Goal: Contribute content: Contribute content

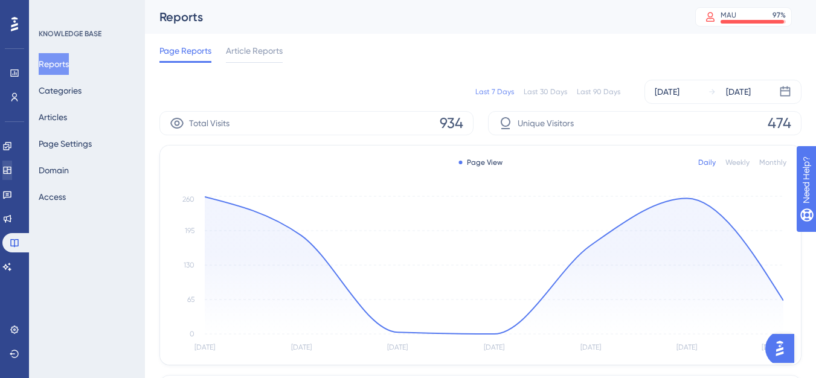
drag, startPoint x: 25, startPoint y: 157, endPoint x: 21, endPoint y: 166, distance: 9.7
click at [25, 157] on div "Engagement Widgets Feedback Product Updates Knowledge Base AI Assistant" at bounding box center [14, 207] width 24 height 140
click at [11, 170] on icon at bounding box center [7, 170] width 8 height 7
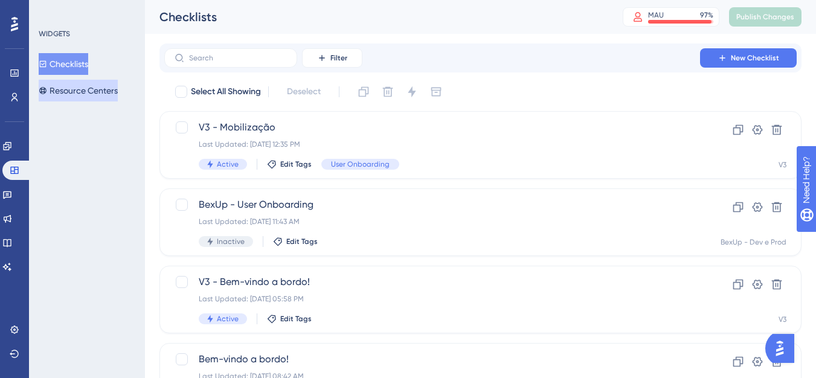
click at [118, 91] on button "Resource Centers" at bounding box center [78, 91] width 79 height 22
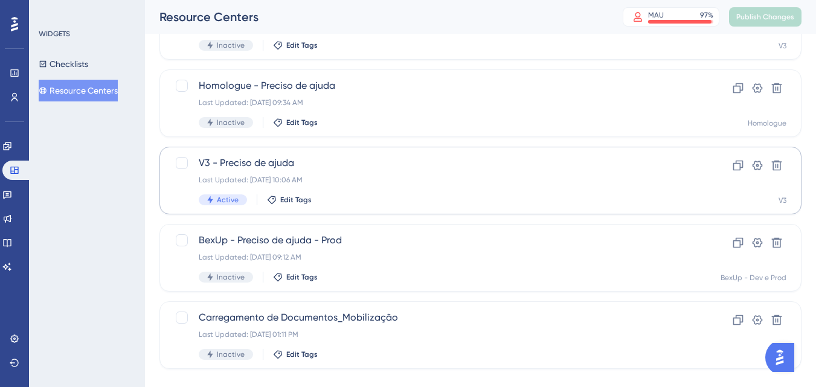
scroll to position [121, 0]
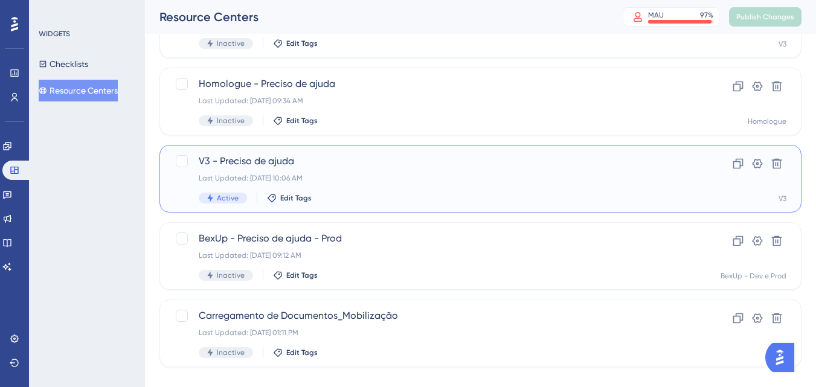
click at [298, 172] on div "V3 - Preciso de ajuda Last Updated: [DATE] 10:06 AM Active Edit Tags" at bounding box center [432, 179] width 467 height 50
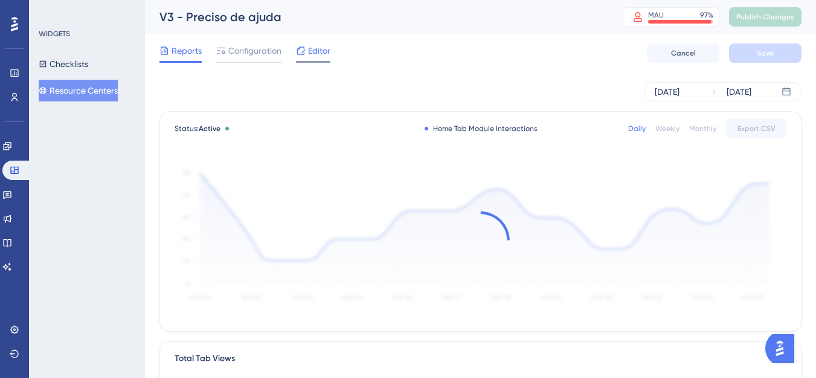
click at [305, 45] on div at bounding box center [301, 51] width 10 height 15
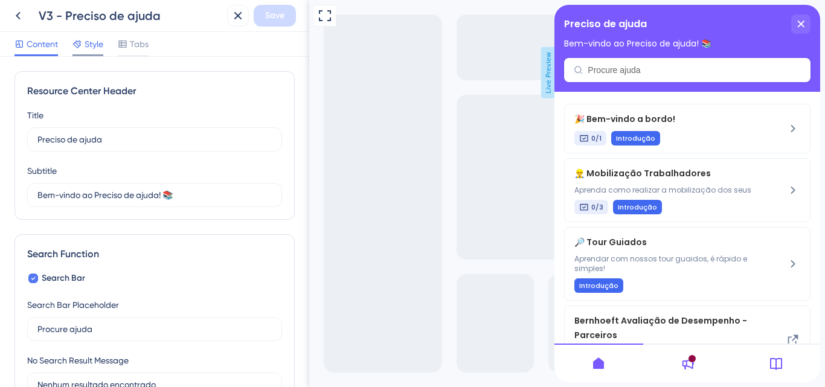
click at [88, 51] on span "Style" at bounding box center [94, 44] width 19 height 15
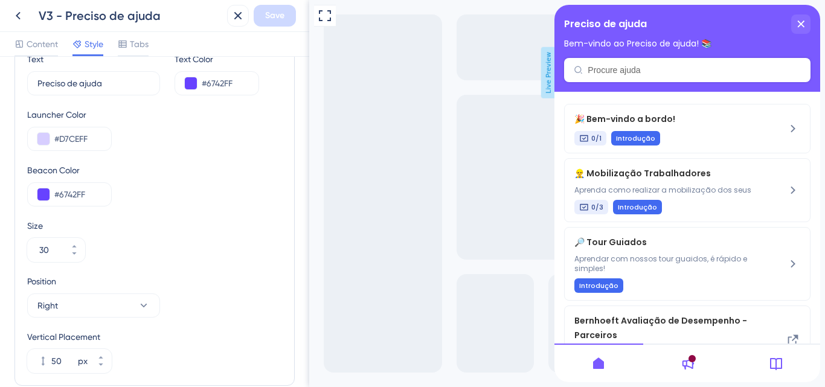
scroll to position [423, 0]
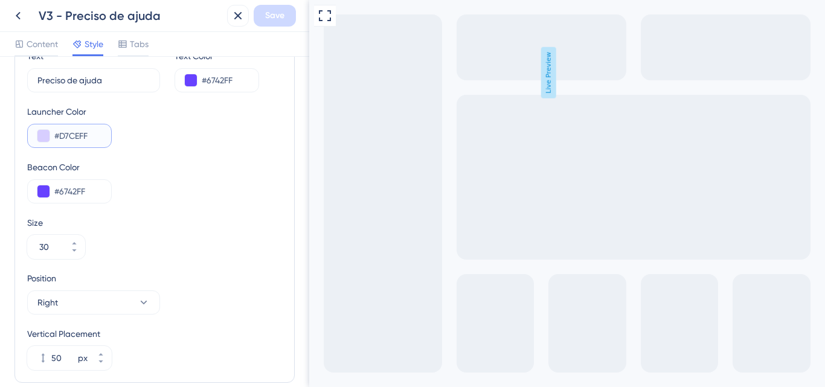
click at [93, 138] on input "#D7CEFF" at bounding box center [77, 136] width 47 height 15
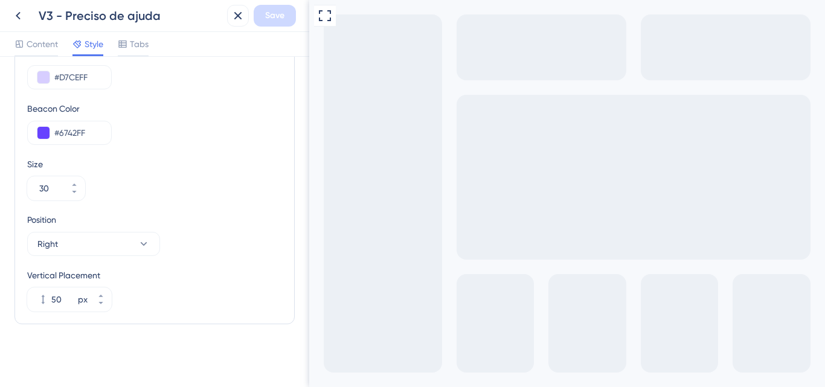
click at [135, 34] on div "Content Style Tabs" at bounding box center [154, 44] width 309 height 25
click at [137, 40] on span "Tabs" at bounding box center [139, 44] width 19 height 15
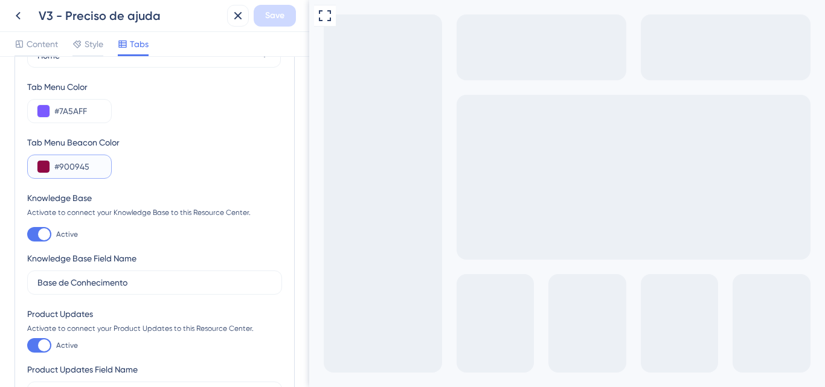
drag, startPoint x: 97, startPoint y: 164, endPoint x: 45, endPoint y: 160, distance: 52.1
click at [45, 160] on div "#900945" at bounding box center [69, 167] width 85 height 24
paste input "D7CEFF"
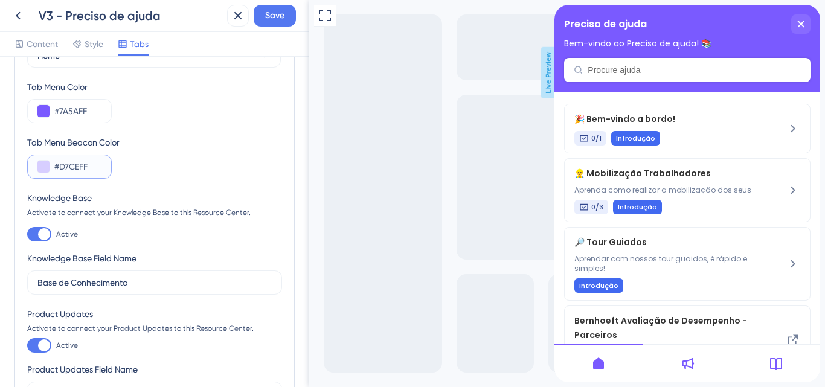
click at [41, 170] on button at bounding box center [43, 167] width 12 height 12
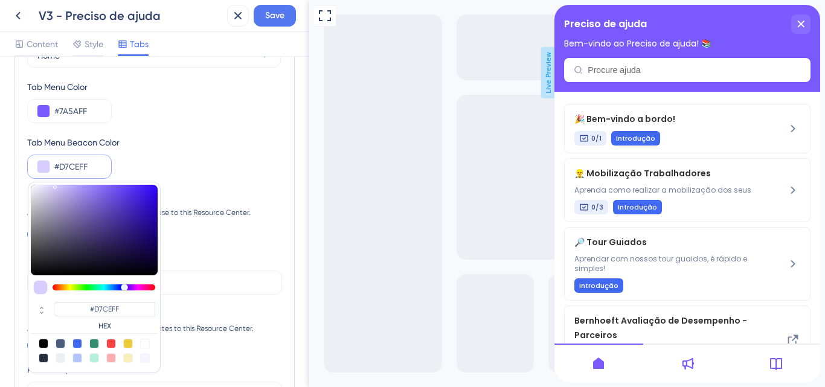
click at [73, 346] on div at bounding box center [78, 344] width 10 height 10
type input "#4169f0"
type input "#4169F0"
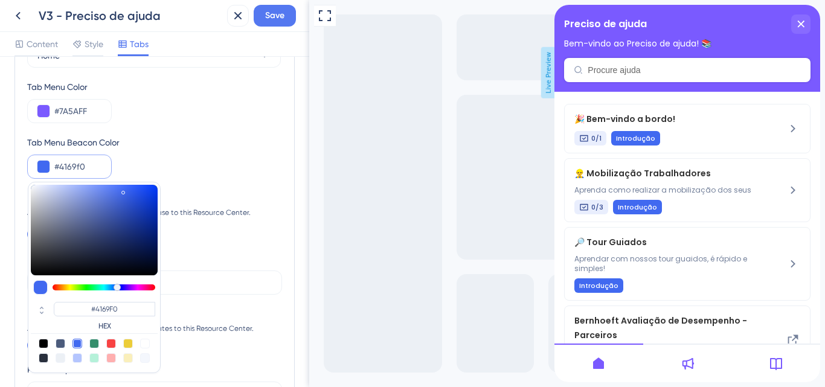
click at [74, 356] on div at bounding box center [78, 358] width 10 height 10
type input "#b4c5fe"
type input "#B4C5FE"
click at [84, 171] on input "#b4c5fe" at bounding box center [77, 167] width 47 height 15
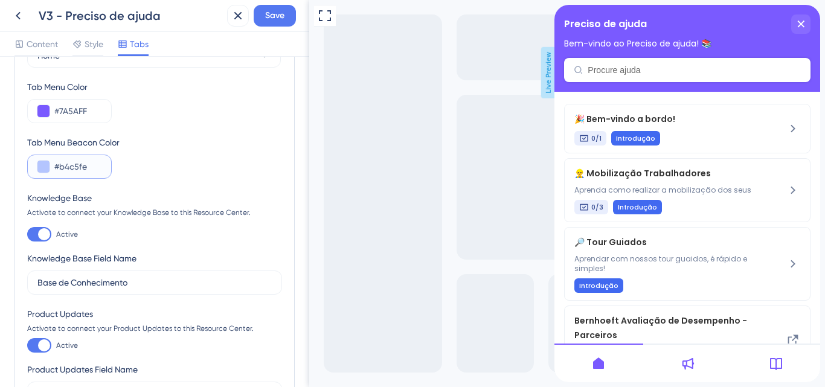
click at [84, 171] on input "#b4c5fe" at bounding box center [77, 167] width 47 height 15
paste input "D7CEFF"
click at [45, 170] on button at bounding box center [43, 167] width 12 height 12
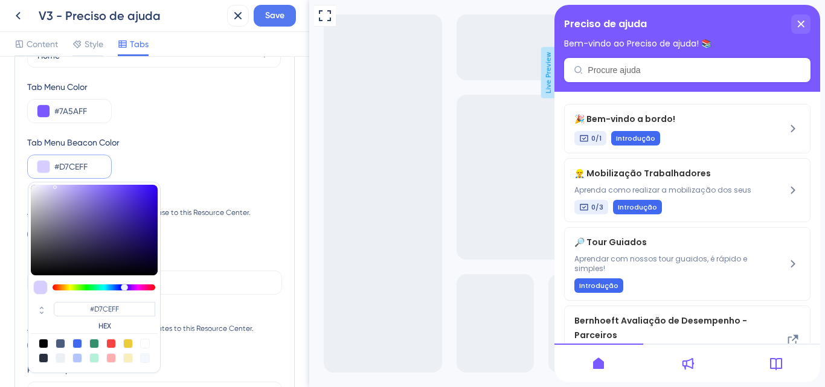
type input "#6a57c0"
type input "#6A57C0"
type input "#614eb6"
type input "#614EB6"
type input "#41308f"
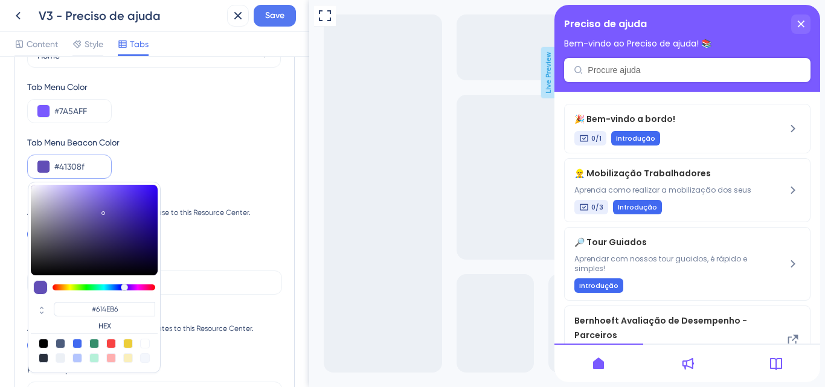
type input "#41308F"
type input "#362680"
type input "#34247e"
type input "#34247E"
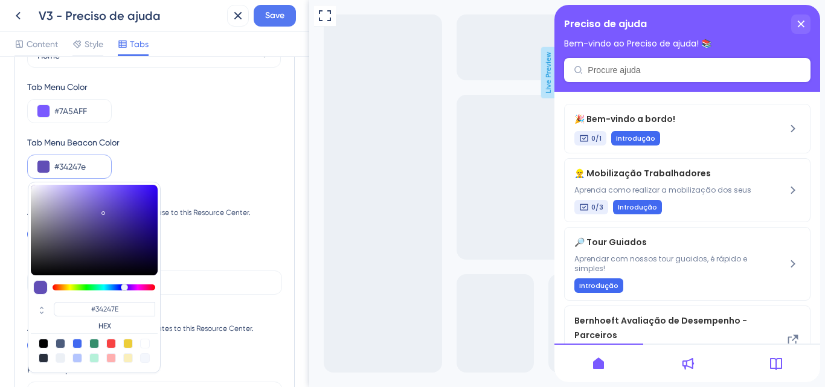
type input "#32227a"
type input "#32227A"
type input "#33227e"
type input "#33227E"
type input "#3c269b"
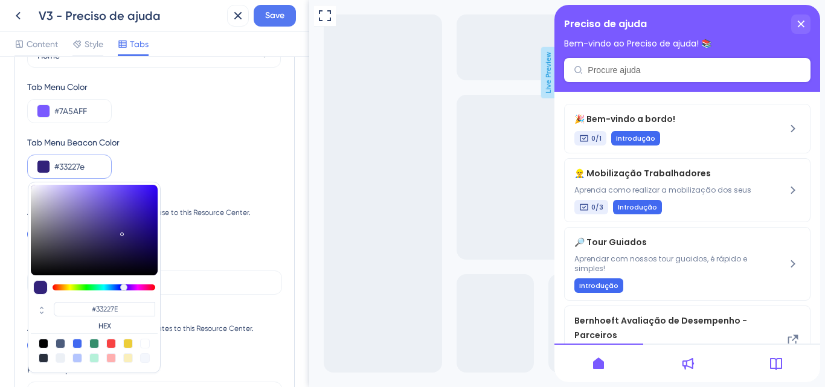
type input "#3C269B"
type input "#462abd"
type input "#462ABD"
type input "#4829cc"
type input "#4829CC"
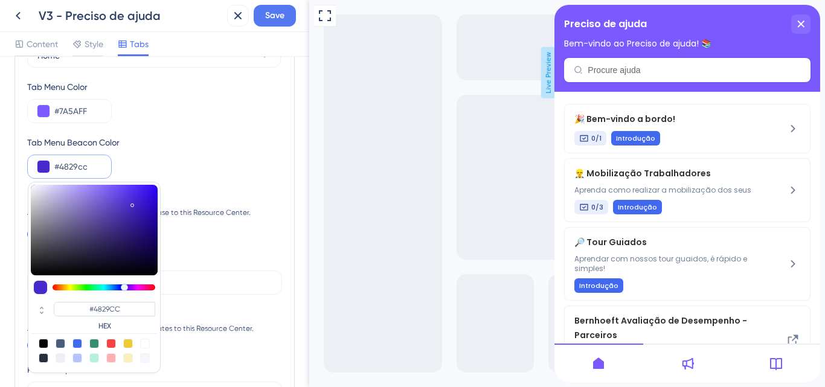
type input "#4525ce"
type input "#4525CE"
type input "#411fd1"
type input "#411FD1"
type input "#3f1bd4"
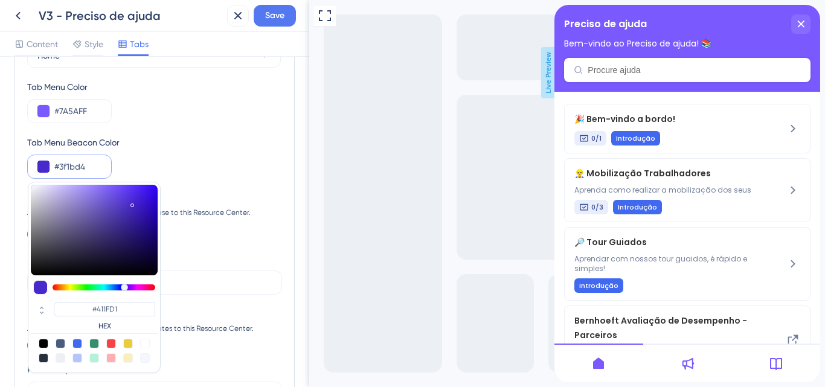
type input "#3F1BD4"
type input "#3c16d6"
type input "#3C16D6"
type input "#3a13db"
type input "#3A13DB"
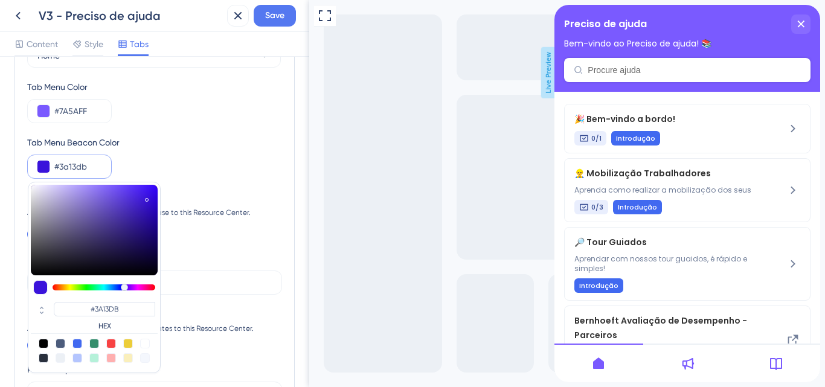
type input "#3811db"
type input "#3811DB"
type input "#360edf"
type input "#360EDF"
type input "#3309e4"
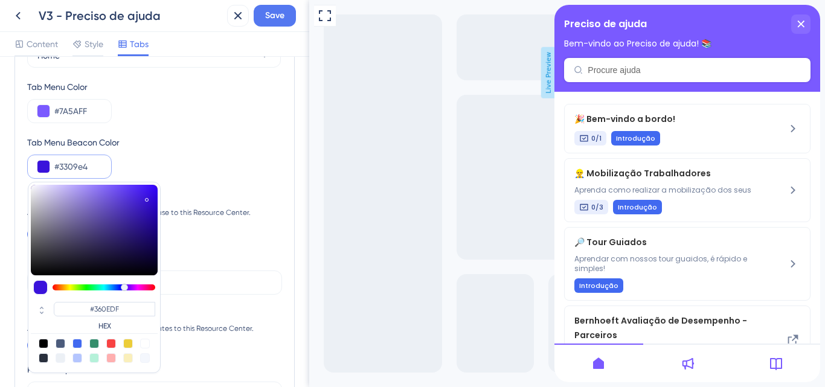
type input "#3309E4"
type input "#3004e9"
type input "#3004E9"
type input "#3003ec"
type input "#3003EC"
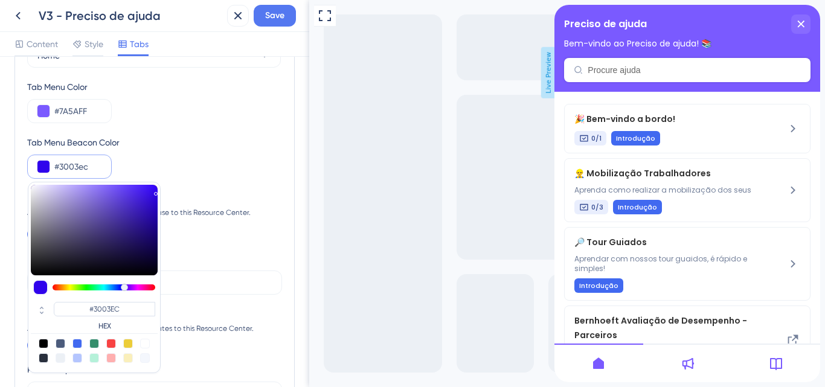
type input "#2f02ec"
type input "#2F02EC"
type input "#2d00ec"
type input "#2D00EC"
type input "#2e00f1"
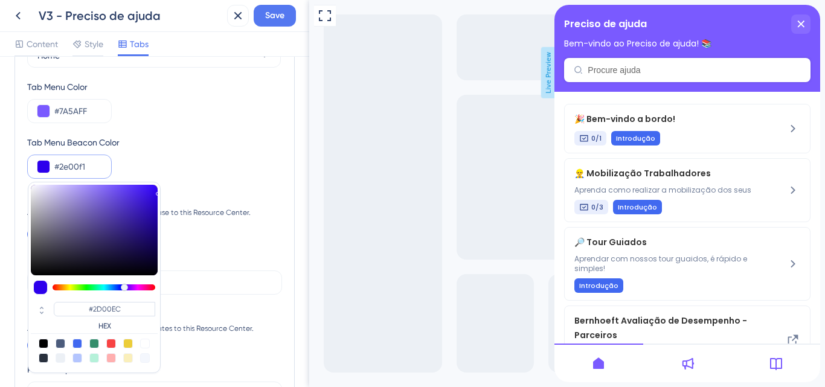
type input "#2E00F1"
type input "#2e00f3"
type input "#2E00F3"
type input "#2f00f8"
type input "#2F00F8"
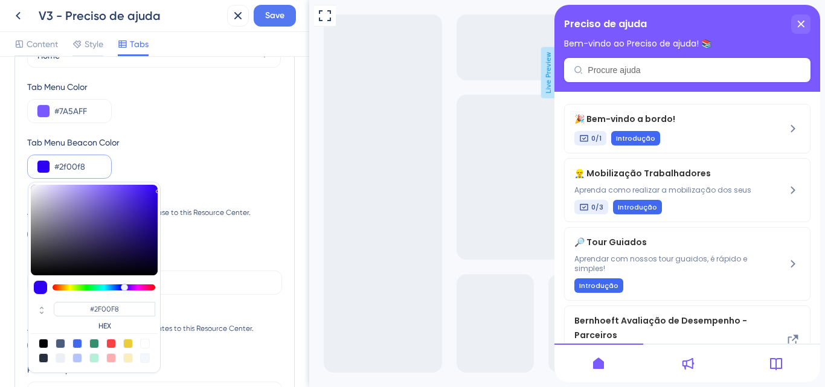
type input "#3000ff"
type input "#3000FF"
type input "#3506ff"
type input "#3506FF"
type input "#380aff"
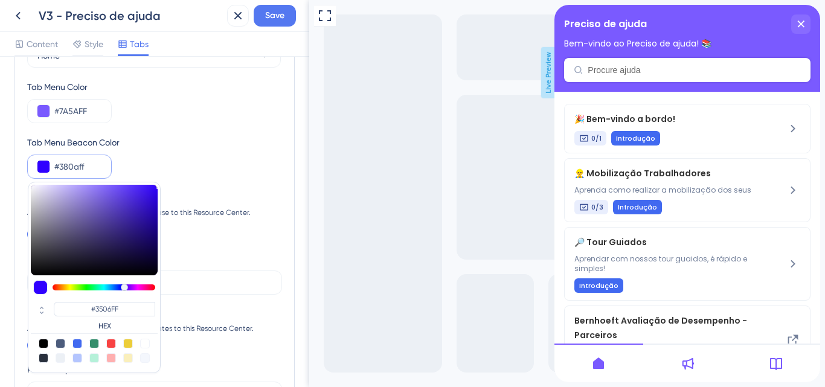
type input "#380AFF"
type input "#3c0fff"
type input "#3C0FFF"
type input "#4418ff"
type input "#4418FF"
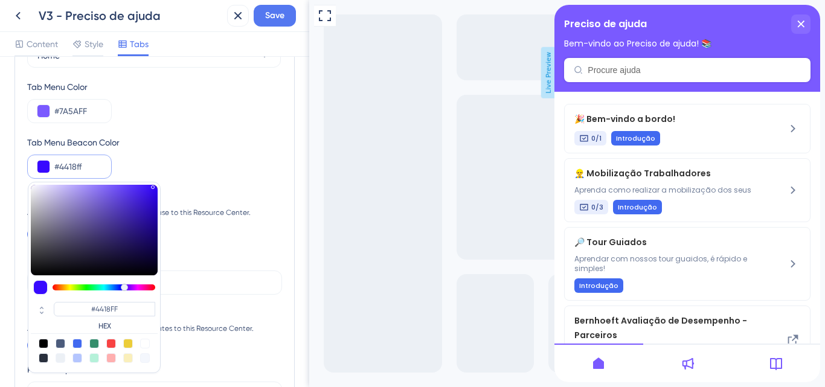
type input "#491eff"
type input "#491EFF"
type input "#4d24f6"
type input "#4D24F6"
type input "#4e26f6"
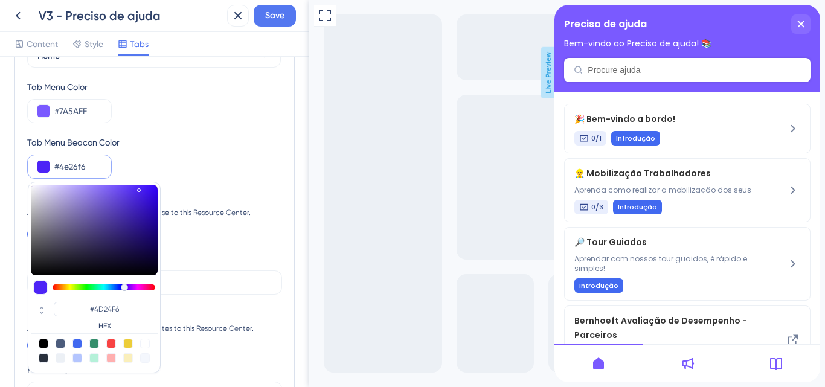
type input "#4E26F6"
type input "#5129f6"
type input "#5129F6"
type input "#542df6"
type input "#542DF6"
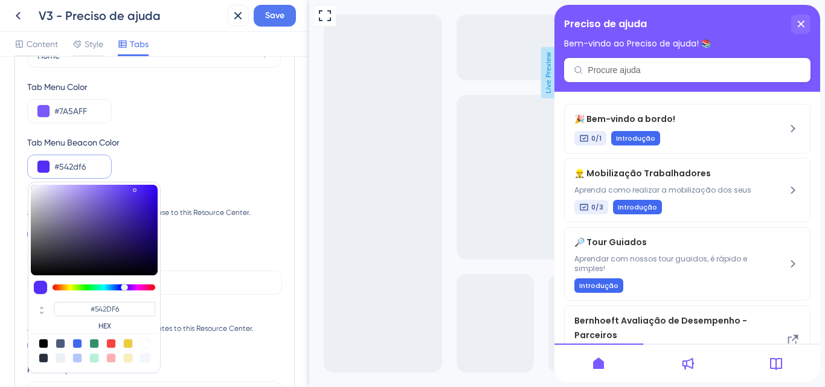
type input "#552ef6"
type input "#552EF6"
type input "#5831f6"
type input "#5831F6"
type input "#5d37f6"
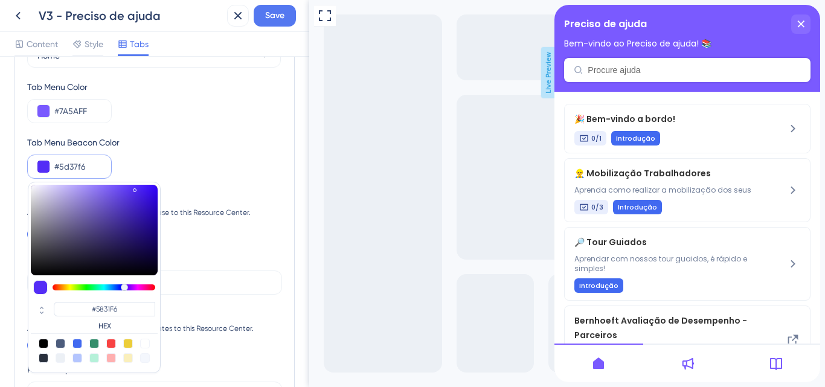
type input "#5D37F6"
type input "#633ef6"
type input "#633EF6"
type input "#643ff6"
type input "#643FF6"
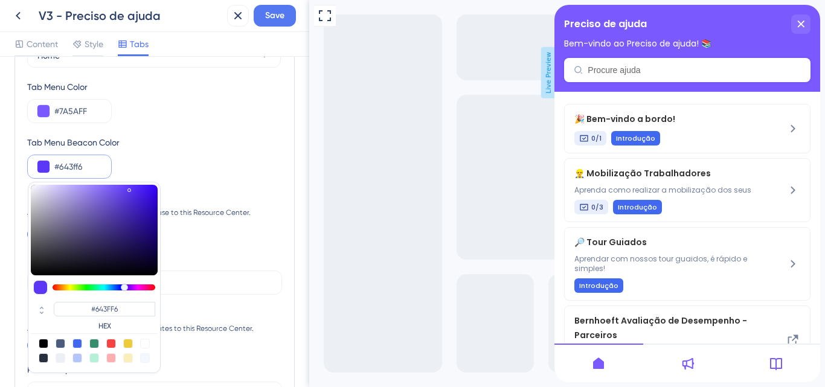
type input "#6541f6"
type input "#6541F6"
type input "#643ff6"
type input "#643FF6"
type input "#633ef6"
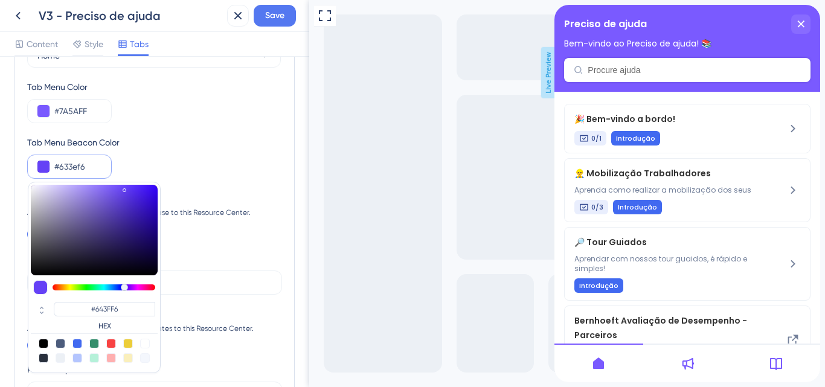
type input "#633EF6"
type input "#613cf6"
type input "#613CF6"
type input "#5f3af6"
type input "#5F3AF6"
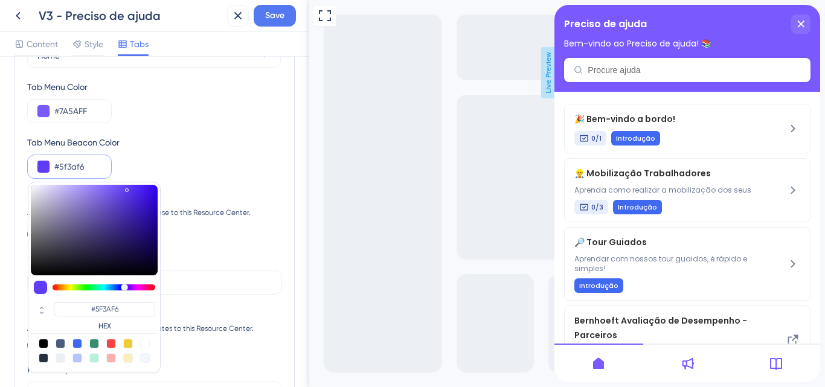
type input "#5d37f6"
type input "#5D37F6"
type input "#5c36f6"
type input "#5C36F6"
drag, startPoint x: 100, startPoint y: 207, endPoint x: 130, endPoint y: 188, distance: 35.4
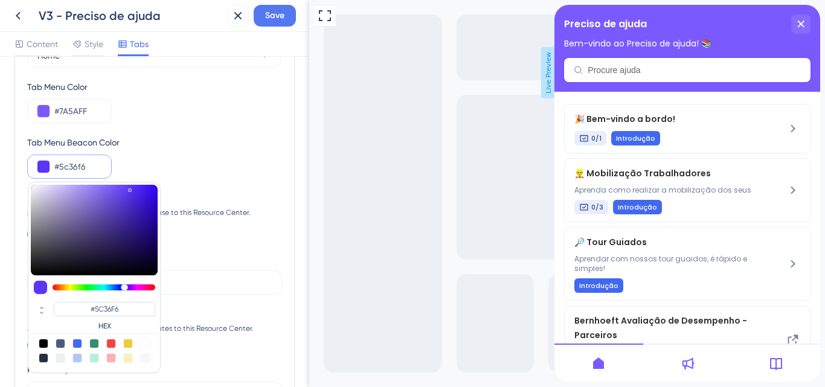
click at [130, 188] on div at bounding box center [94, 230] width 127 height 91
type input "#6336f6"
type input "#6336F6"
type input "#5636f6"
type input "#5636F6"
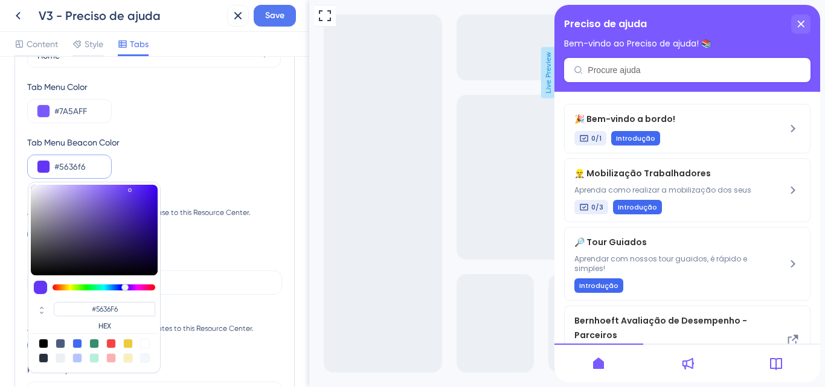
type input "#4836f6"
type input "#4836F6"
type input "#3638f6"
type input "#3638F6"
type input "#364df6"
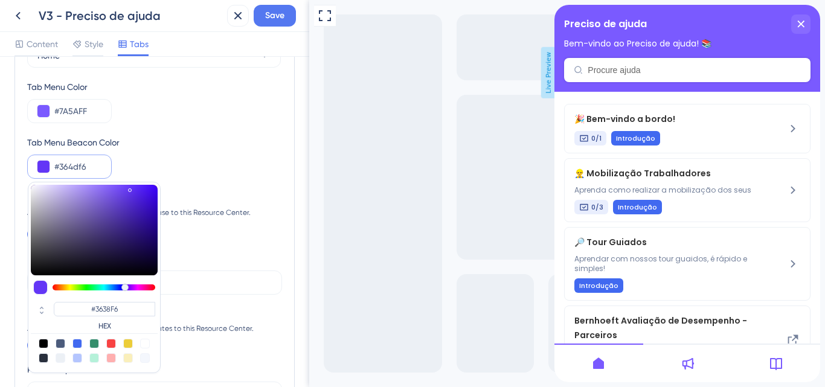
type input "#364DF6"
type input "#365af6"
type input "#365AF6"
type input "#3661f6"
type input "#3661F6"
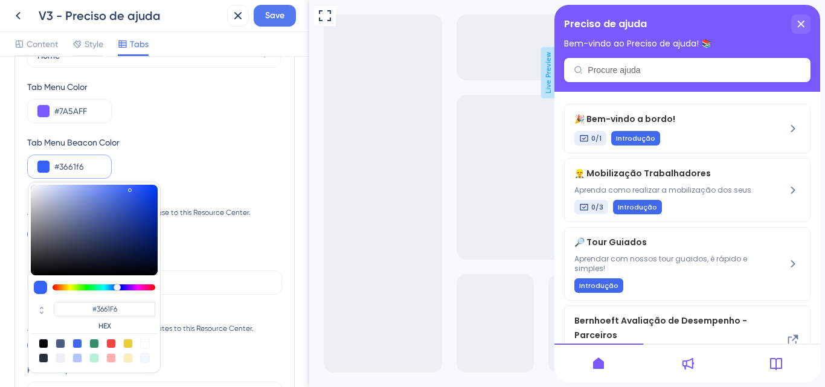
type input "#3668f6"
type input "#3668F6"
type input "#366ef6"
type input "#366EF6"
type input "#367cf6"
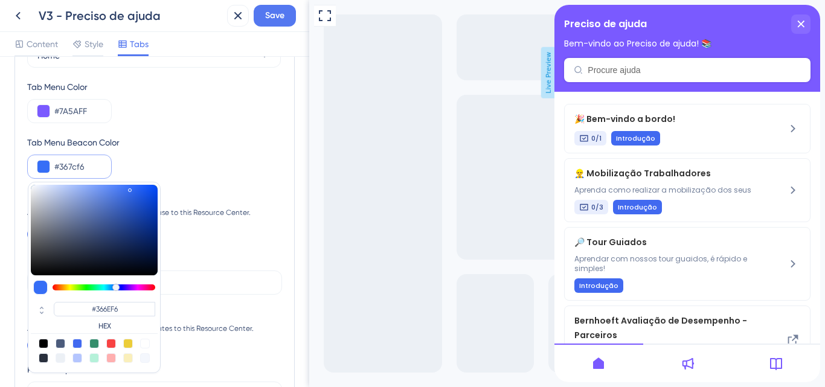
type input "#367CF6"
type input "#368af6"
type input "#368AF6"
type input "#3690f6"
type input "#3690F6"
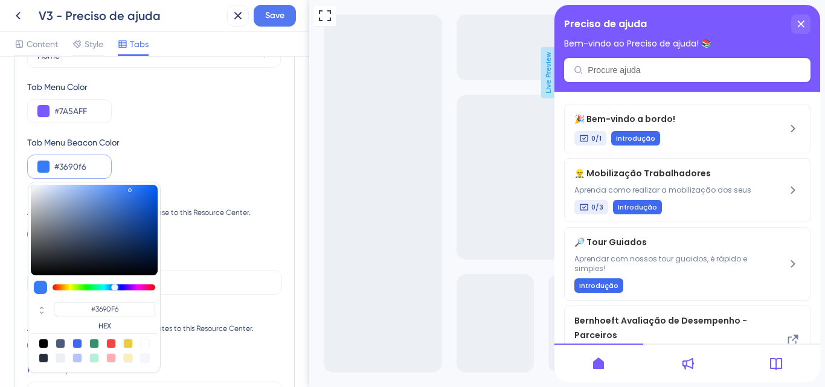
type input "#3697f6"
type input "#3697F6"
type input "#369ef6"
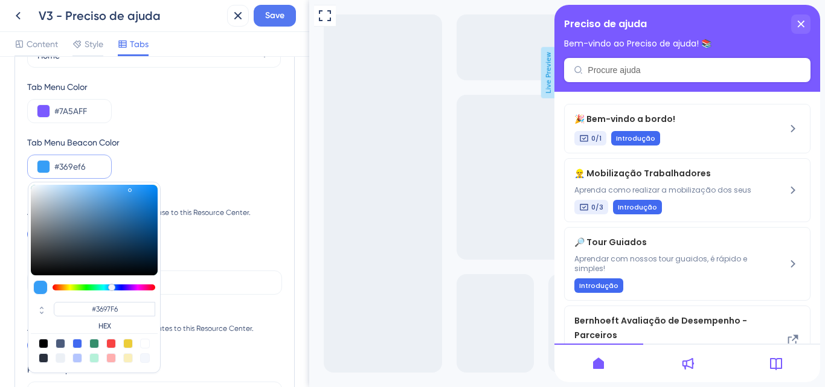
type input "#369EF6"
type input "#36abf6"
type input "#36ABF6"
type input "#36b2f6"
type input "#36B2F6"
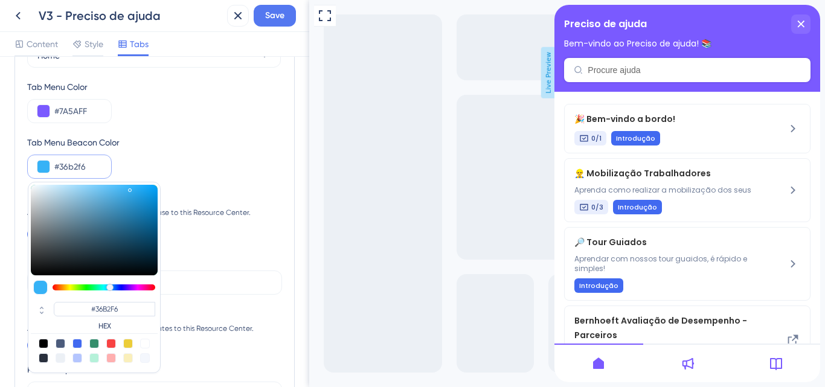
type input "#36a5f6"
type input "#36A5F6"
type input "#3697f6"
type input "#3697F6"
type input "#3690f6"
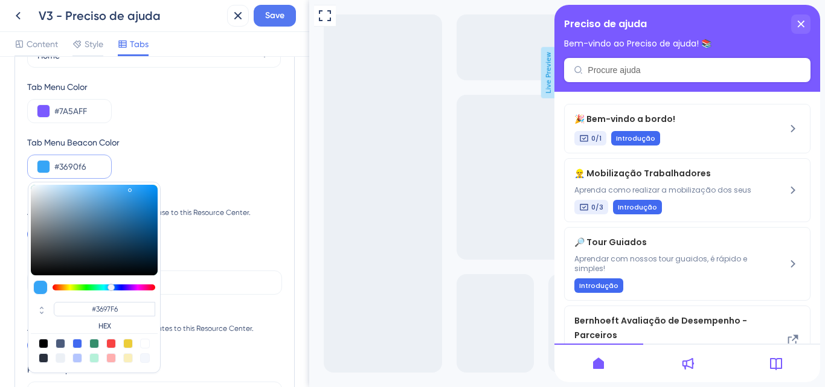
type input "#3690F6"
type input "#368af6"
type input "#368AF6"
type input "#3683f6"
type input "#3683F6"
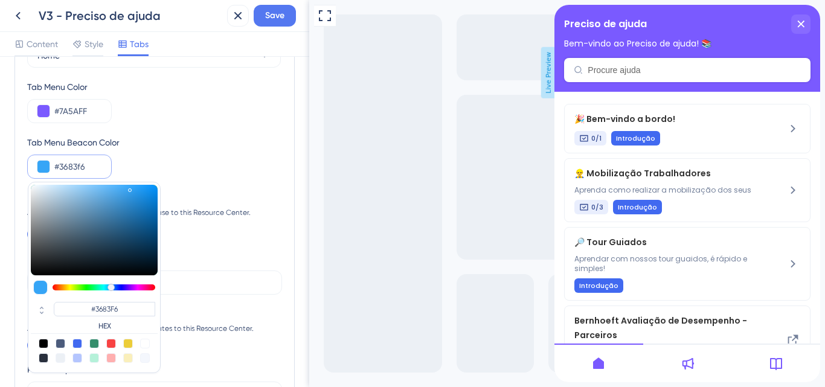
type input "#3675f6"
type input "#3675F6"
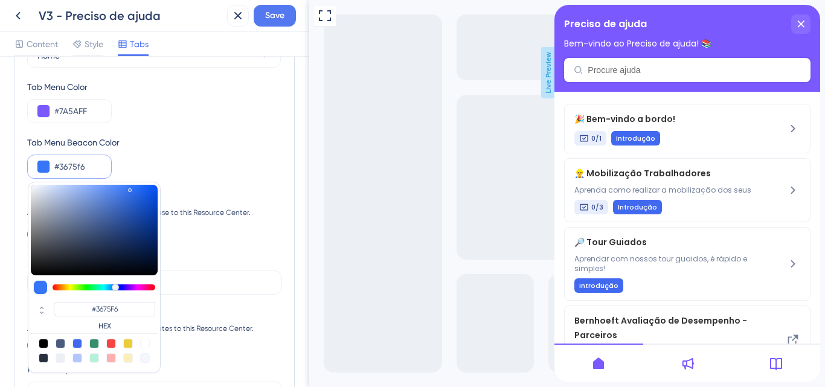
type input "#3668f6"
type input "#3668F6"
type input "#3661f6"
type input "#3661F6"
type input "#365af6"
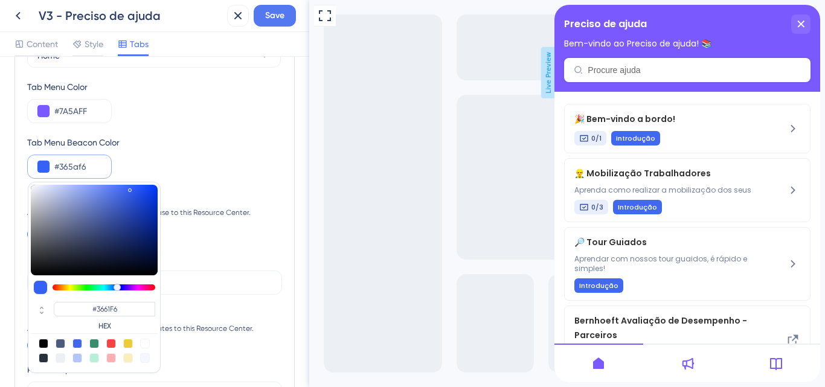
type input "#365AF6"
type input "#3653f6"
type input "#3653F6"
type input "#365af6"
type input "#365AF6"
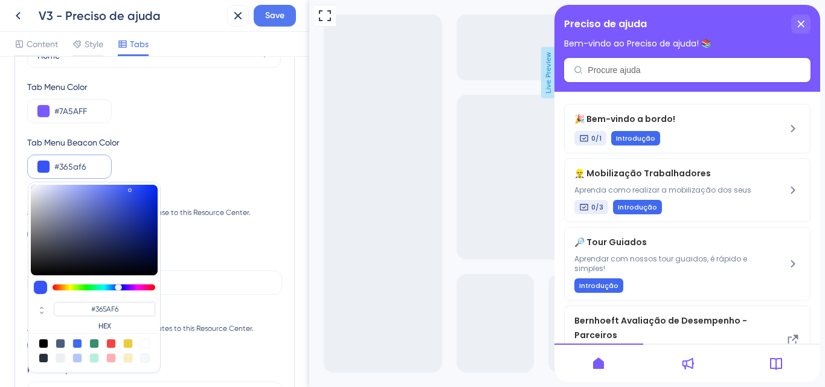
type input "#3661f6"
type input "#3661F6"
type input "#366ef6"
type input "#366EF6"
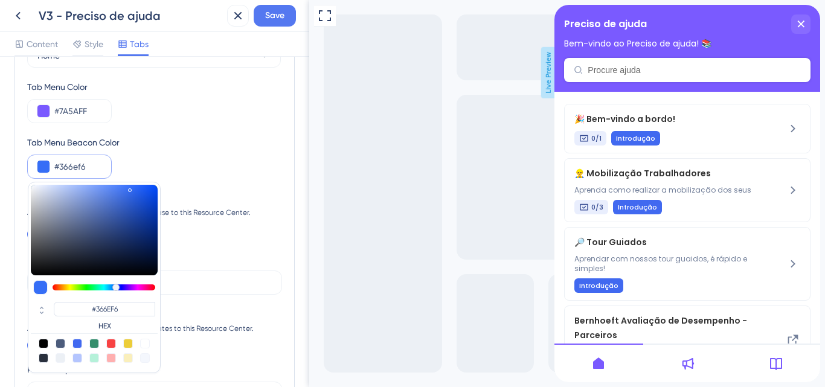
type input "#367cf6"
type input "#367CF6"
type input "#368af6"
type input "#368AF6"
type input "#3690f6"
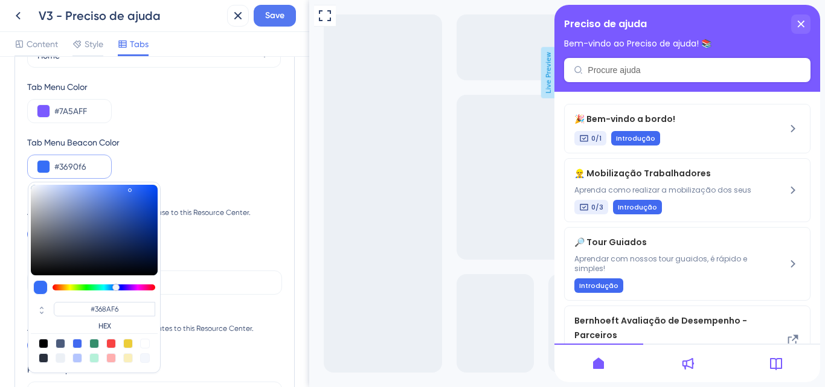
type input "#3690F6"
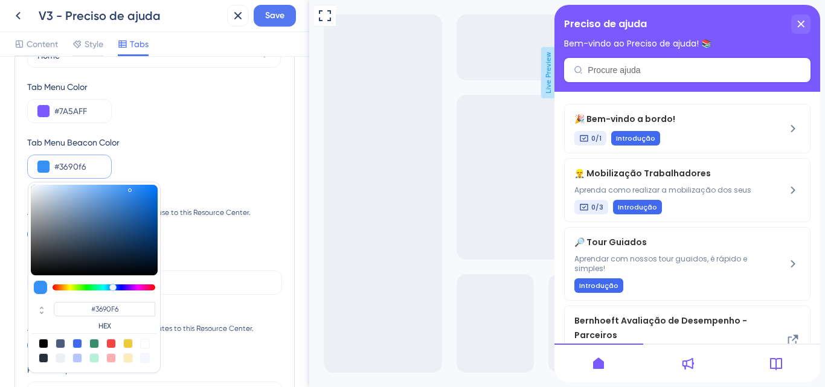
type input "#368af6"
type input "#368AF6"
type input "#3683f6"
type input "#3683F6"
type input "#3690f6"
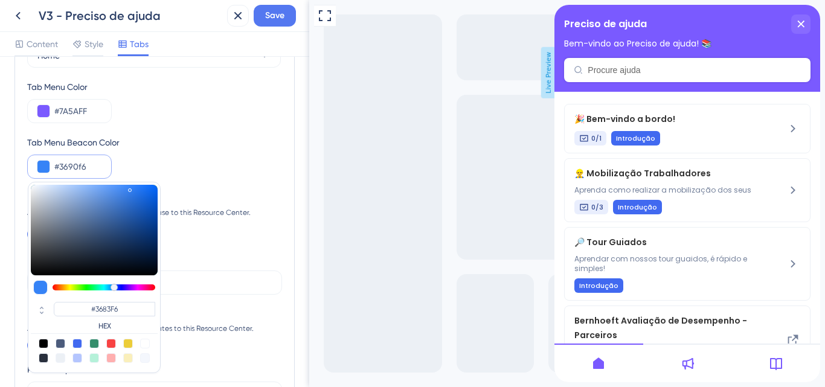
type input "#3690F6"
type input "#369ef6"
type input "#369EF6"
type input "#36a5f6"
type input "#36A5F6"
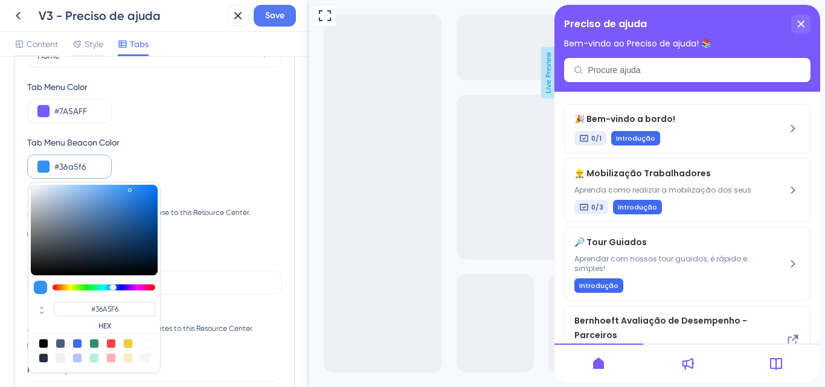
type input "#36abf6"
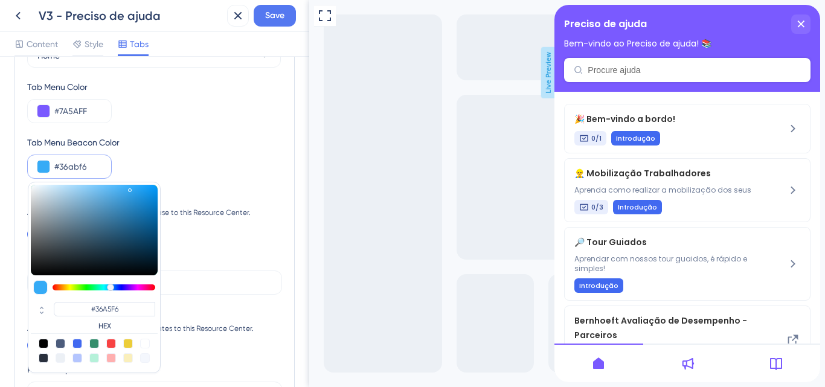
type input "#36ABF6"
type input "#36b2f6"
type input "#36B2F6"
type input "#36c0f6"
type input "#36C0F6"
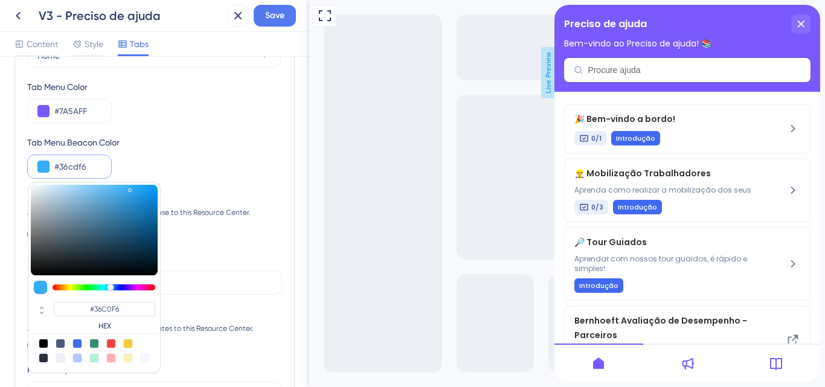
type input "#36d4f6"
type input "#36D4F6"
type input "#36e2f6"
type input "#36E2F6"
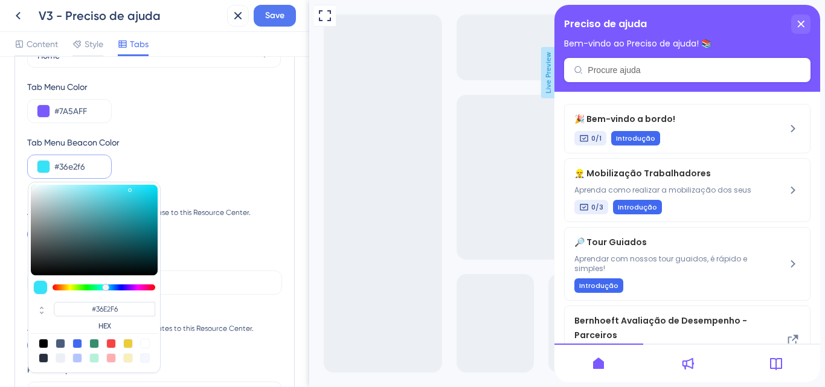
type input "#36eff6"
type input "#36EFF6"
type input "#36f6e8"
type input "#36F6E8"
type input "#36f6d4"
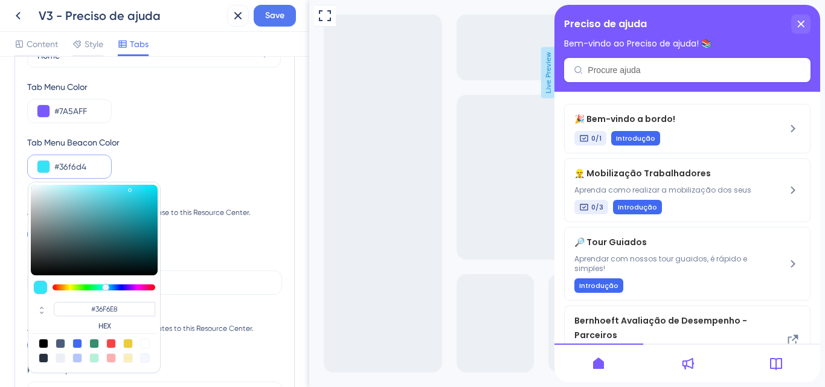
type input "#36F6D4"
type input "#36f6c7"
type input "#36F6C7"
type input "#36f6c0"
type input "#36F6C0"
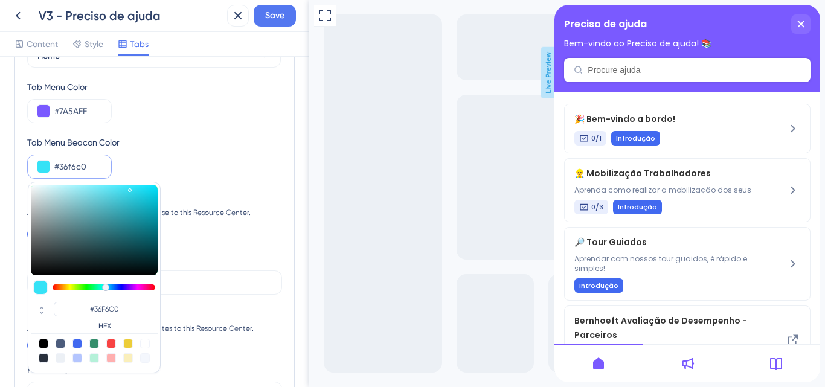
type input "#36f6ab"
type input "#36F6AB"
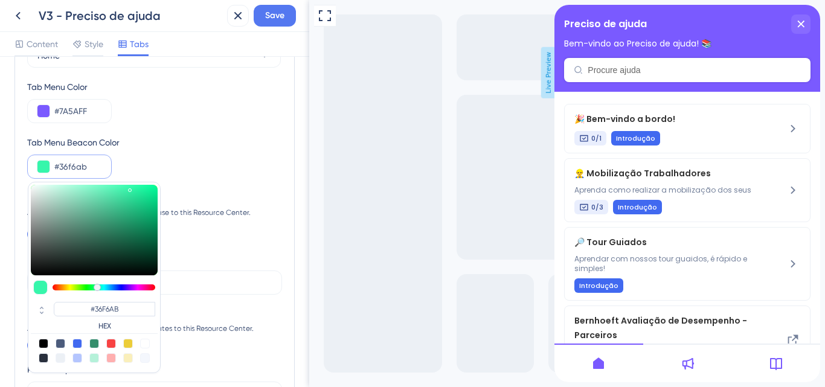
type input "#36f6b9"
type input "#36F6B9"
type input "#36f6c7"
type input "#36F6C7"
type input "#36f6d4"
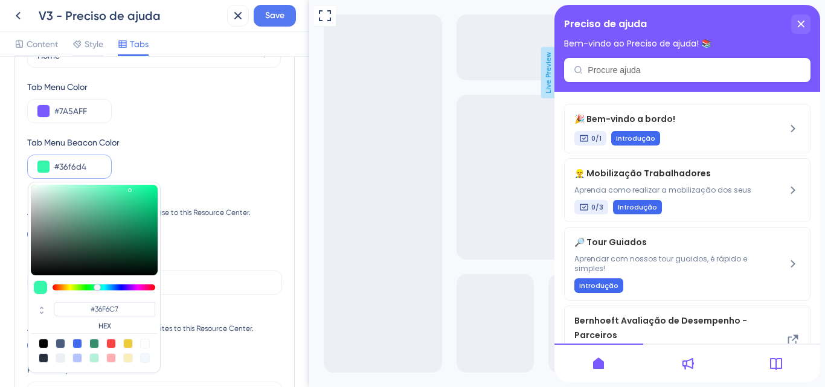
type input "#36F6D4"
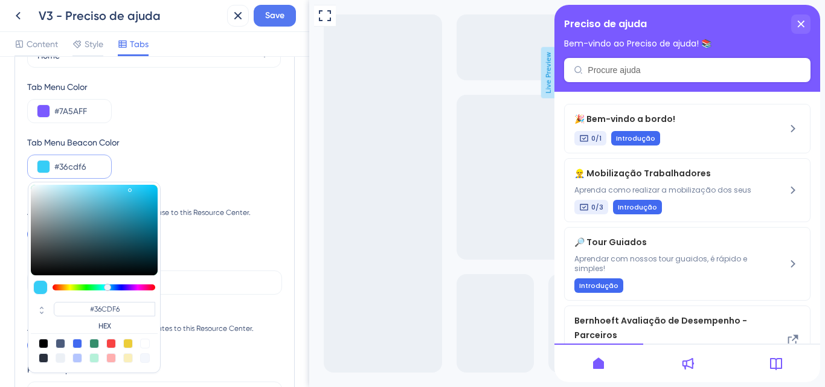
drag, startPoint x: 125, startPoint y: 285, endPoint x: 108, endPoint y: 286, distance: 17.6
click at [108, 286] on div at bounding box center [107, 287] width 7 height 7
drag, startPoint x: 123, startPoint y: 204, endPoint x: 142, endPoint y: 198, distance: 20.3
click at [142, 198] on div at bounding box center [94, 230] width 127 height 91
click at [128, 314] on input "#1BB4DB" at bounding box center [105, 309] width 102 height 15
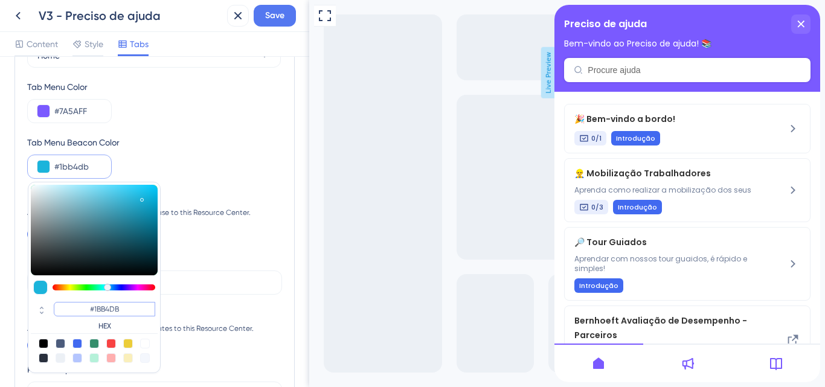
click at [128, 314] on input "#1BB4DB" at bounding box center [105, 309] width 102 height 15
click at [127, 314] on input "#1BB4DB" at bounding box center [105, 309] width 102 height 15
paste input "DEF9FC"
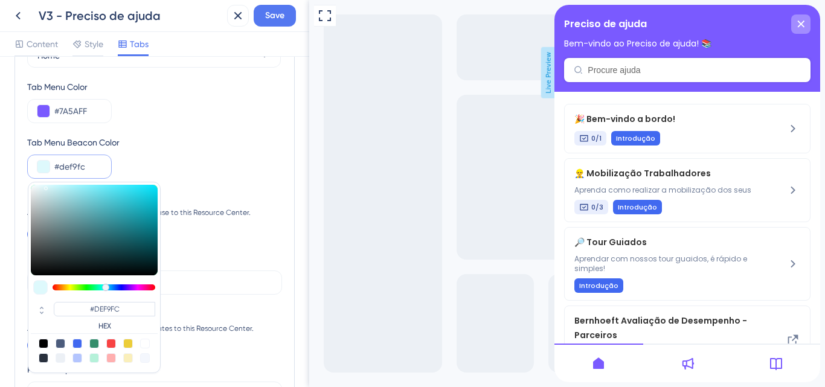
click at [796, 30] on div "close resource center" at bounding box center [801, 24] width 19 height 19
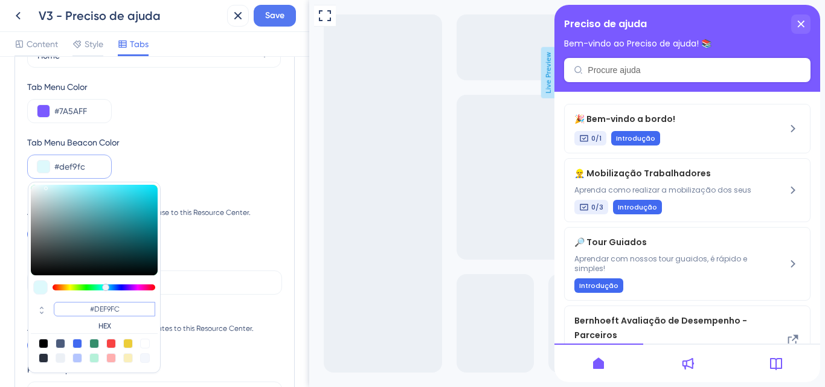
drag, startPoint x: 138, startPoint y: 312, endPoint x: 52, endPoint y: 309, distance: 85.8
click at [52, 309] on div "#DEF9FC HEX" at bounding box center [94, 317] width 127 height 34
paste input "6742FF"
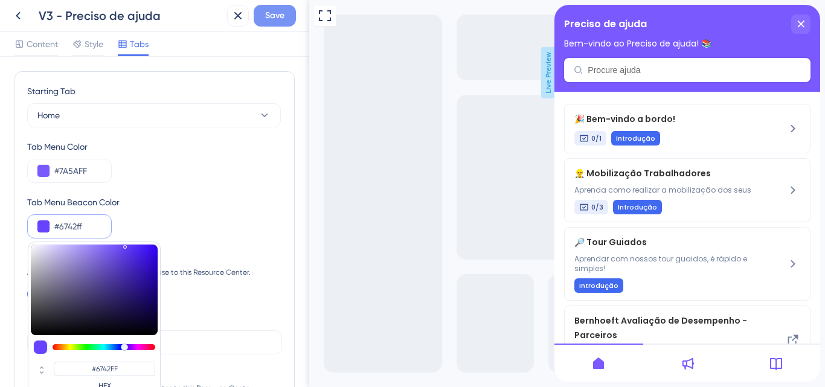
click at [268, 16] on span "Save" at bounding box center [274, 15] width 19 height 15
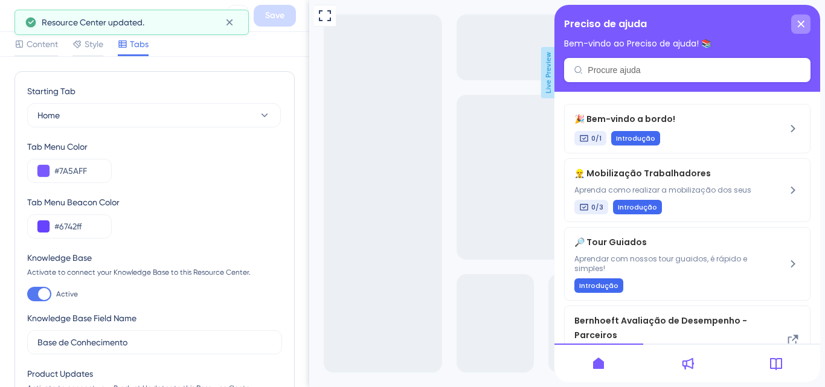
click at [799, 28] on div "close resource center" at bounding box center [801, 24] width 19 height 19
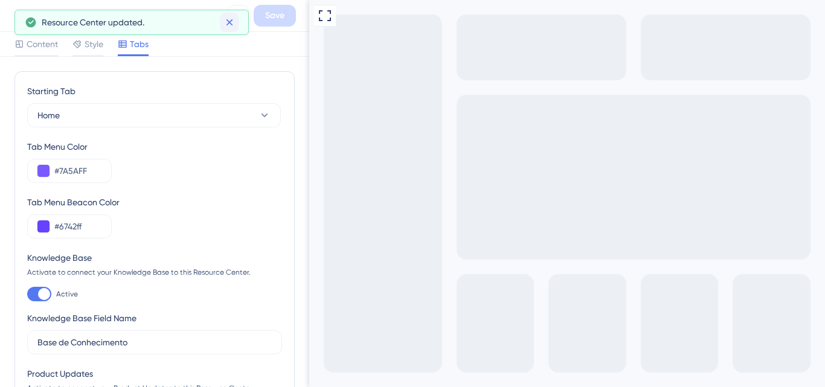
click at [234, 22] on icon at bounding box center [230, 22] width 12 height 12
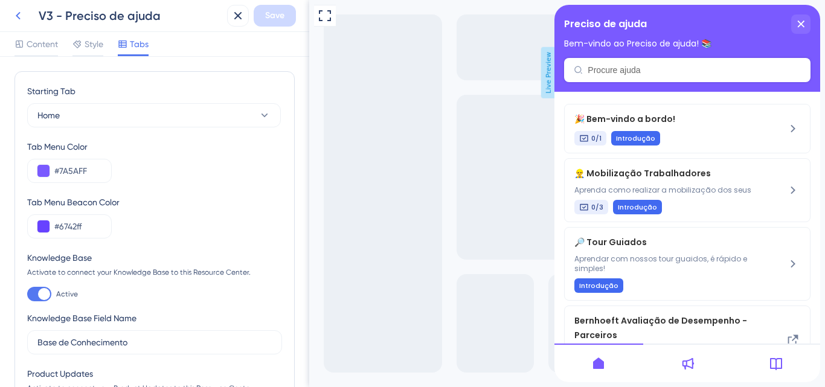
click at [16, 11] on icon at bounding box center [18, 15] width 15 height 15
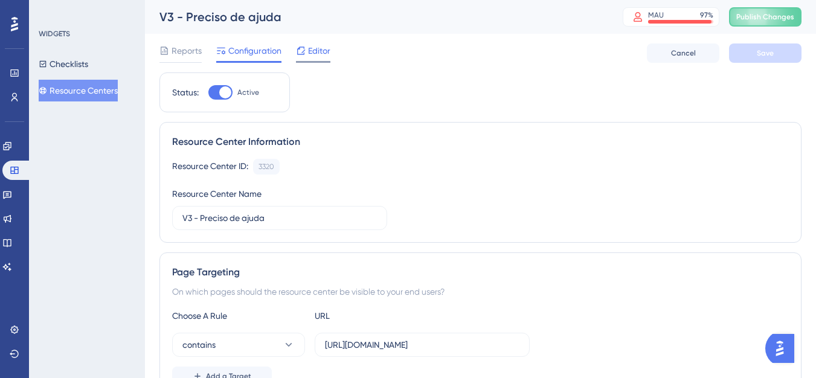
click at [317, 50] on span "Editor" at bounding box center [319, 51] width 22 height 15
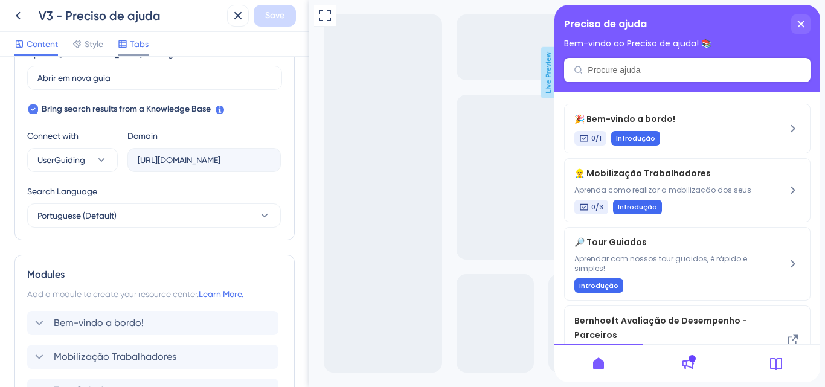
click at [138, 51] on span "Tabs" at bounding box center [139, 44] width 19 height 15
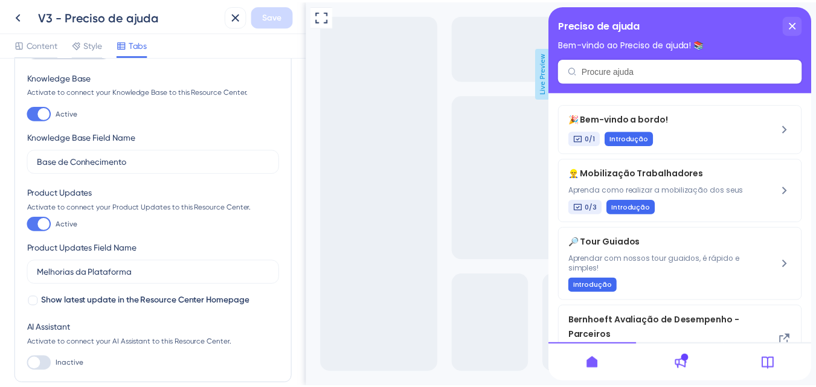
scroll to position [241, 0]
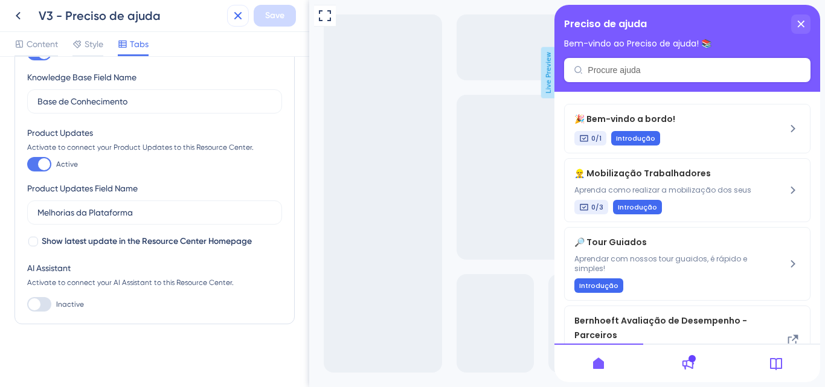
click at [243, 7] on button at bounding box center [238, 16] width 22 height 22
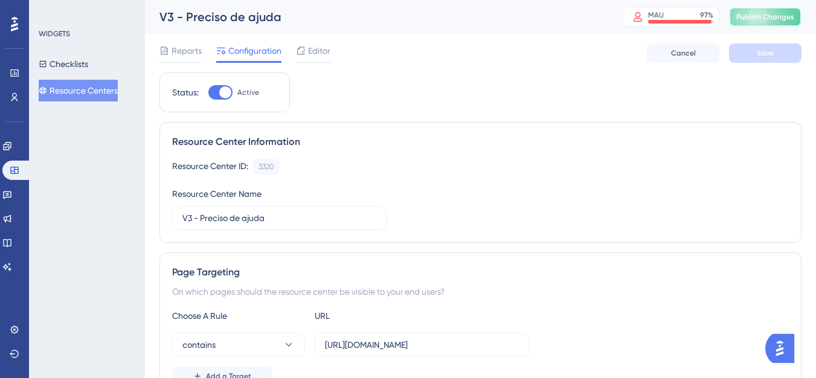
click at [778, 21] on span "Publish Changes" at bounding box center [766, 17] width 58 height 10
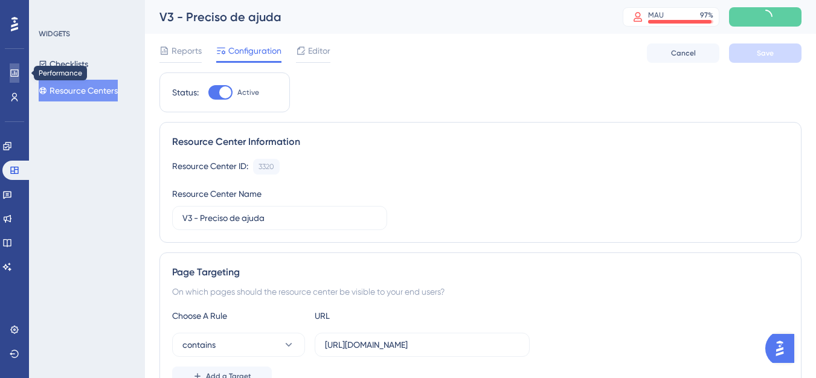
click at [18, 77] on icon at bounding box center [14, 72] width 8 height 7
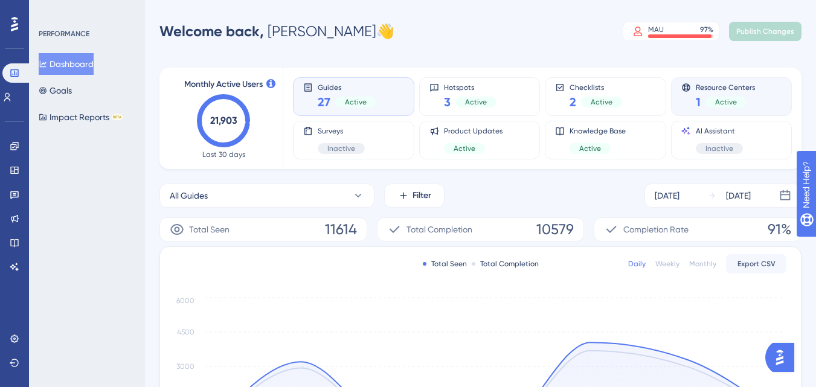
click at [697, 96] on span "1" at bounding box center [698, 102] width 5 height 17
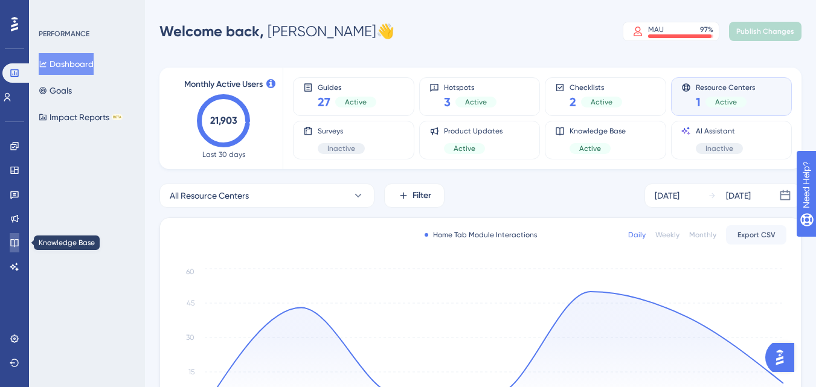
click at [12, 244] on icon at bounding box center [15, 243] width 10 height 10
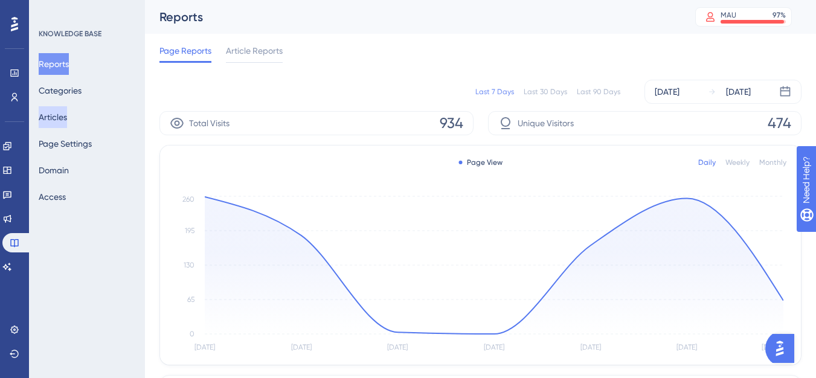
click at [67, 122] on button "Articles" at bounding box center [53, 117] width 28 height 22
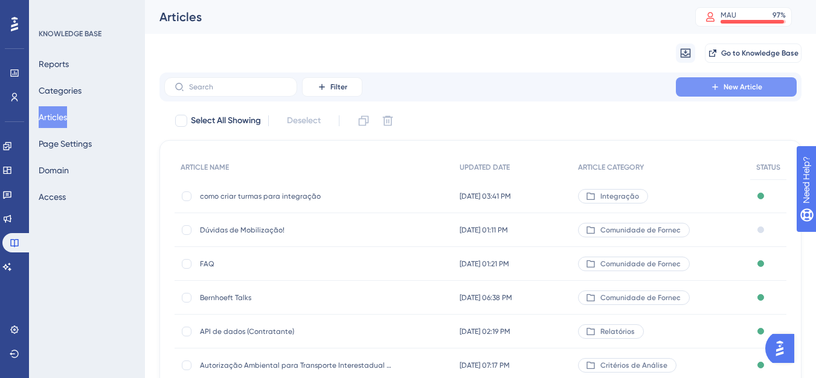
click at [705, 84] on button "New Article" at bounding box center [736, 86] width 121 height 19
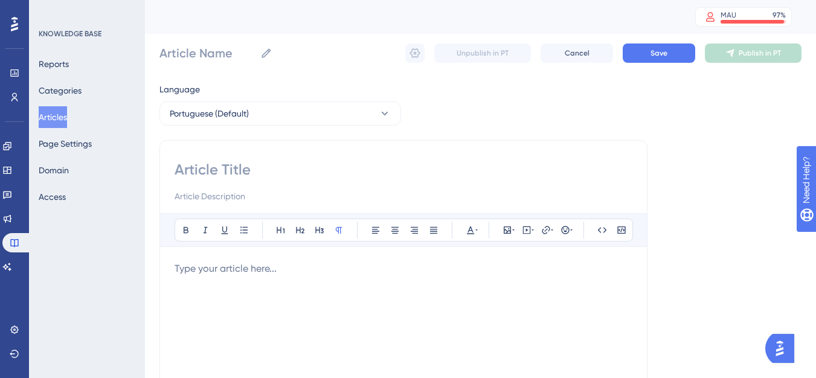
click at [332, 173] on input at bounding box center [404, 169] width 458 height 19
click at [314, 163] on input "Como localiza" at bounding box center [404, 169] width 458 height 19
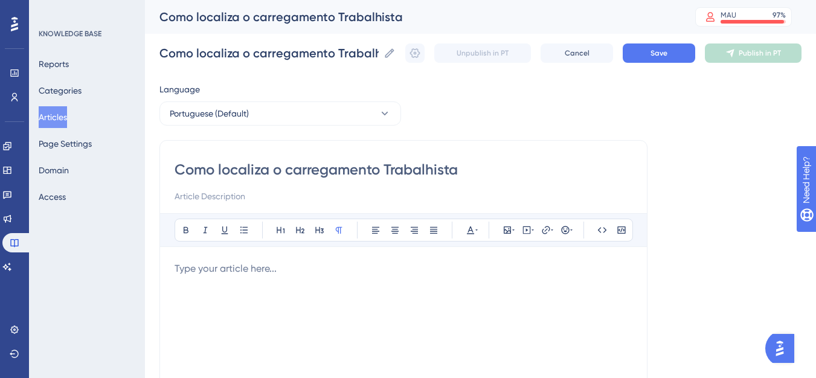
click at [271, 170] on input "Como localiza o carregamento Trabalhista" at bounding box center [404, 169] width 458 height 19
click at [277, 260] on div "Bold Italic Underline Bullet Point Heading 1 Heading 2 Heading 3 Normal Align L…" at bounding box center [404, 370] width 458 height 314
click at [241, 271] on p at bounding box center [404, 269] width 458 height 15
paste div
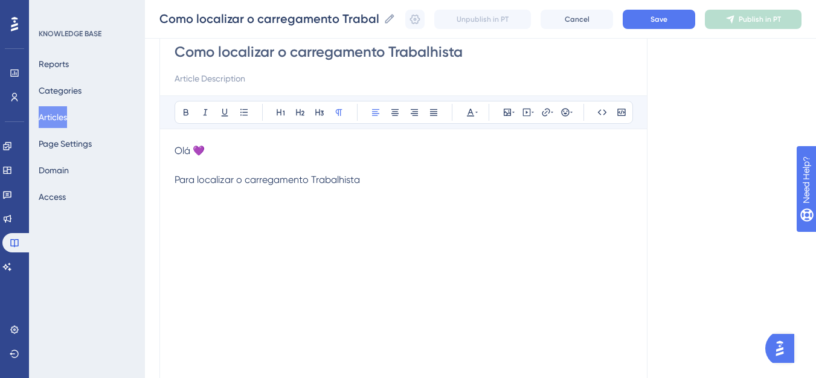
scroll to position [121, 0]
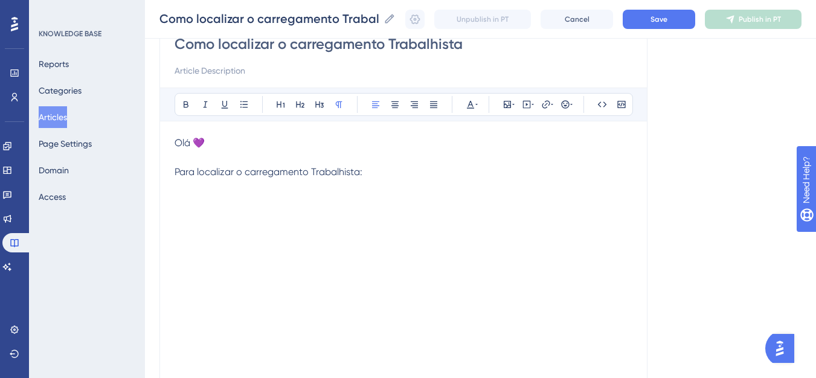
click at [242, 152] on p at bounding box center [404, 157] width 458 height 15
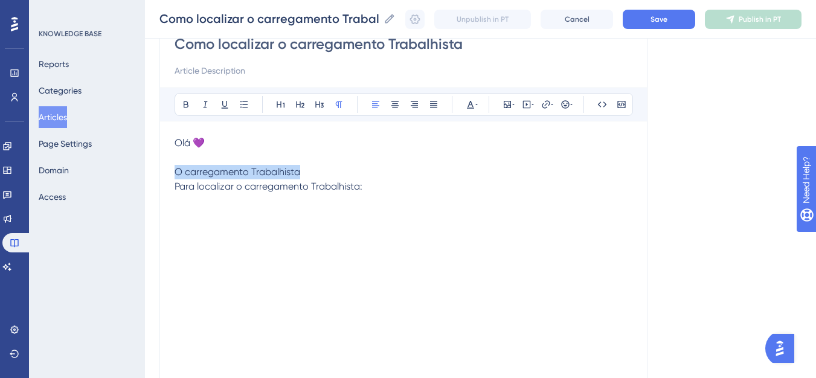
drag, startPoint x: 327, startPoint y: 171, endPoint x: 171, endPoint y: 171, distance: 155.9
click at [171, 171] on div "Como localizar o carregamento Trabalhista Bold Italic Underline Bullet Point He…" at bounding box center [404, 216] width 488 height 402
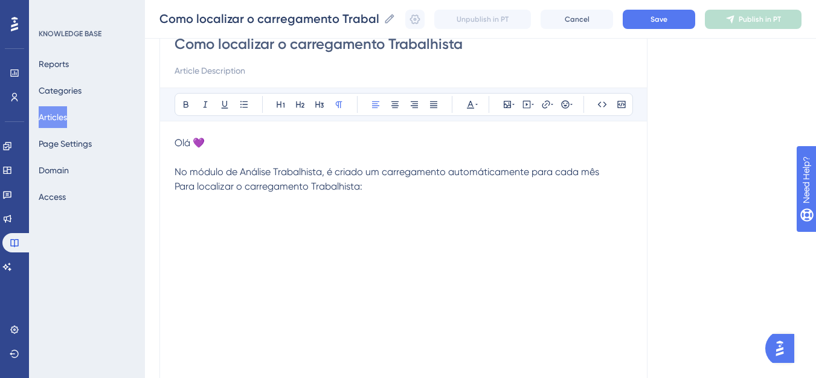
click at [516, 173] on span "No módulo de Análise Trabalhista, é criado um carregamento automáticamente para…" at bounding box center [387, 171] width 425 height 11
drag, startPoint x: 604, startPoint y: 169, endPoint x: 541, endPoint y: 170, distance: 63.4
click at [541, 170] on p "No módulo de Análise Trabalhista, é criado um carregamento automaticamente para…" at bounding box center [404, 172] width 458 height 15
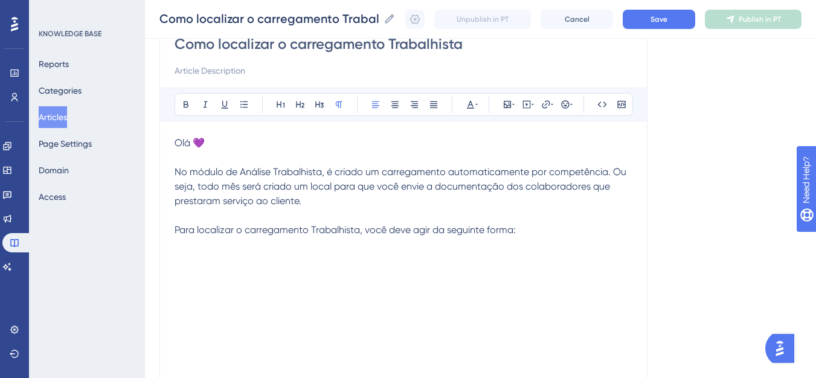
click at [494, 234] on span "Para localizar o carregamento Trabalhista, você deve agir da seguinte forma:" at bounding box center [345, 229] width 341 height 11
click at [494, 230] on span "Para localizar o carregamento Trabalhista, você deve agir da seguinte forma:" at bounding box center [345, 229] width 341 height 11
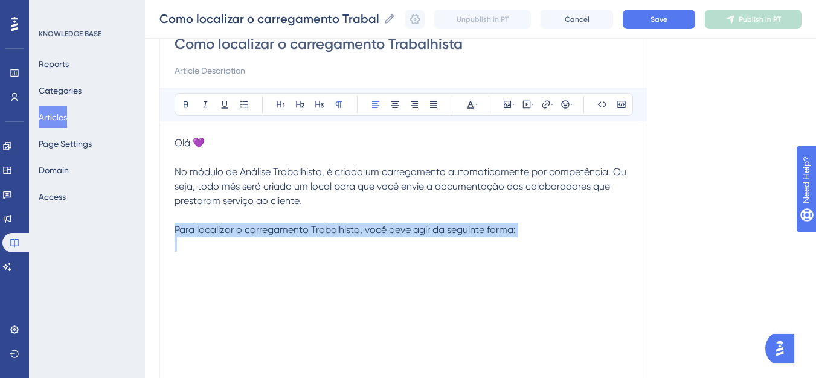
click at [494, 230] on span "Para localizar o carregamento Trabalhista, você deve agir da seguinte forma:" at bounding box center [345, 229] width 341 height 11
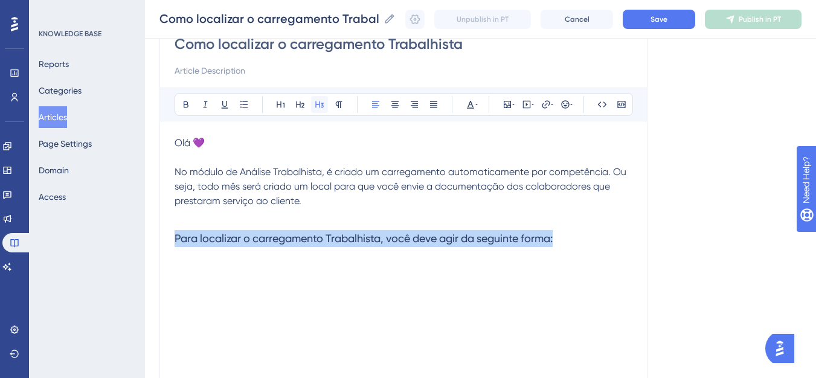
click at [321, 107] on icon at bounding box center [319, 105] width 8 height 7
click at [449, 250] on h3 "Para localizar o carregamento Trabalhista, você deve agir da seguinte forma:" at bounding box center [404, 238] width 458 height 31
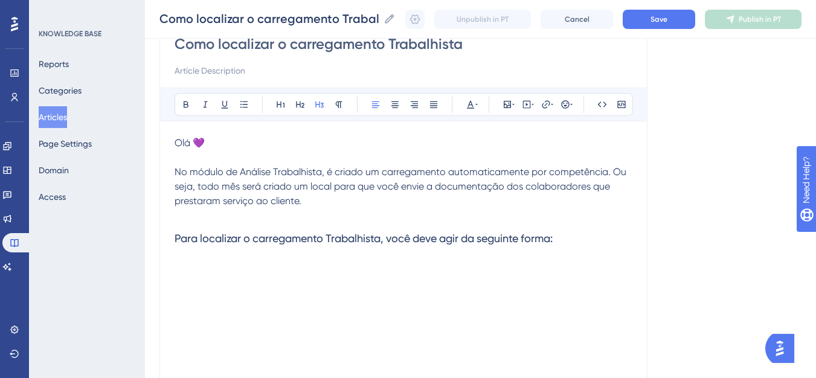
click at [593, 249] on h3 "Para localizar o carregamento Trabalhista, você deve agir da seguinte forma:" at bounding box center [404, 238] width 458 height 31
click at [592, 236] on h3 "Para localizar o carregamento Trabalhista, você deve agir da seguinte forma:" at bounding box center [404, 238] width 458 height 31
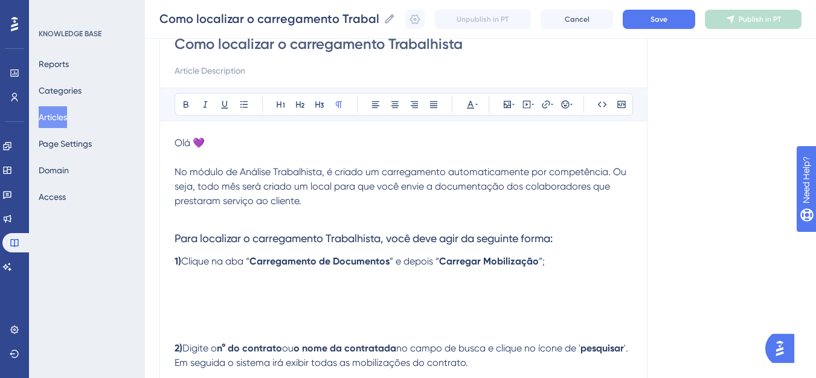
scroll to position [233, 0]
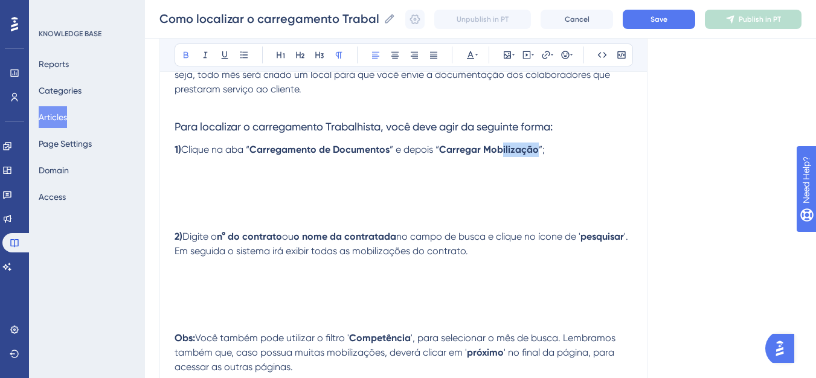
drag, startPoint x: 540, startPoint y: 154, endPoint x: 512, endPoint y: 154, distance: 27.2
click at [505, 154] on p "1) Clique na aba “ Carregamento de Documentos ” e depois “ Carregar Mobilização…" at bounding box center [404, 150] width 458 height 15
click at [536, 153] on strong "Carregar Mobilização" at bounding box center [489, 149] width 100 height 11
drag, startPoint x: 539, startPoint y: 153, endPoint x: 478, endPoint y: 149, distance: 61.2
click at [478, 149] on strong "Carregar Mobilização" at bounding box center [489, 149] width 100 height 11
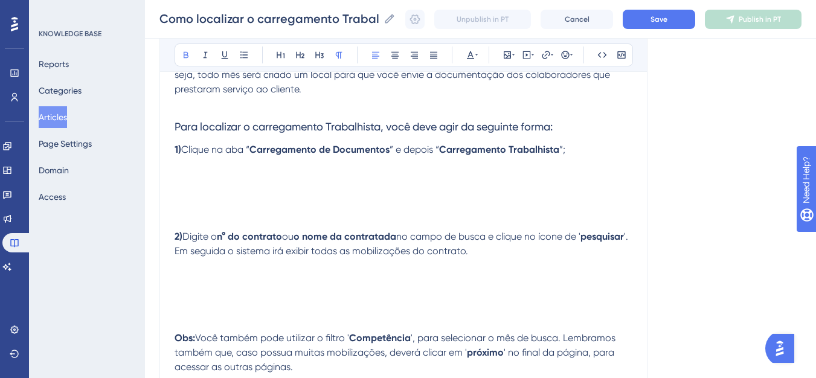
click at [212, 205] on p at bounding box center [404, 194] width 458 height 44
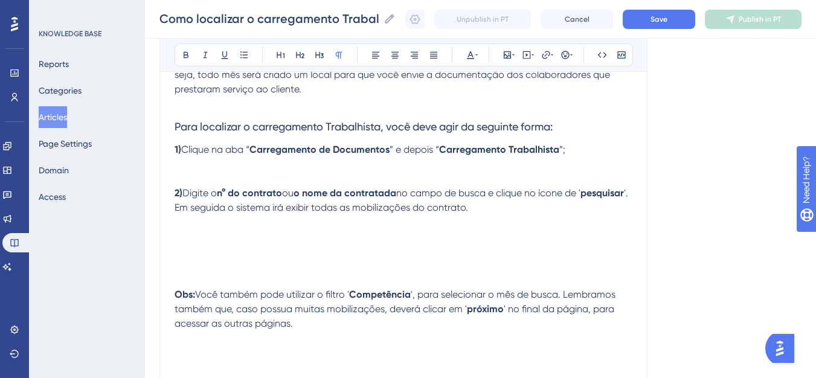
click at [213, 265] on p at bounding box center [404, 266] width 458 height 15
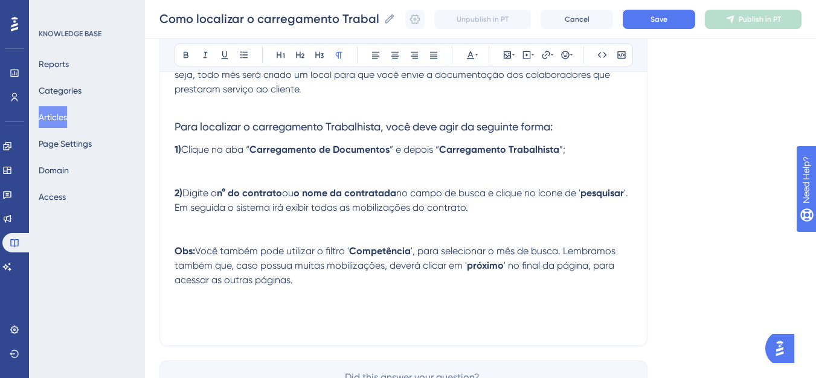
click at [192, 170] on p at bounding box center [404, 164] width 458 height 15
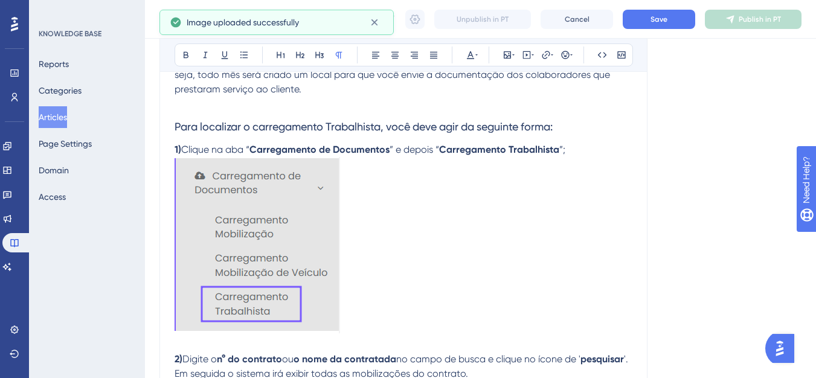
drag, startPoint x: 302, startPoint y: 294, endPoint x: 319, endPoint y: 301, distance: 18.2
click at [303, 294] on img at bounding box center [258, 245] width 166 height 176
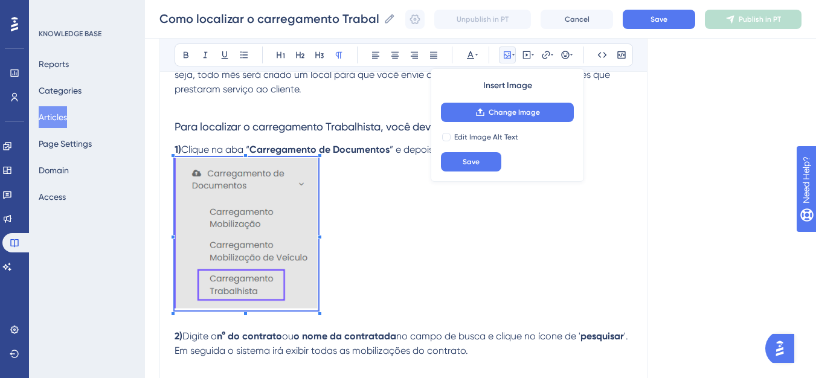
click at [318, 322] on div "Olá 💜 No módulo de Análise Trabalhista, é criado um carregamento automaticament…" at bounding box center [404, 249] width 458 height 450
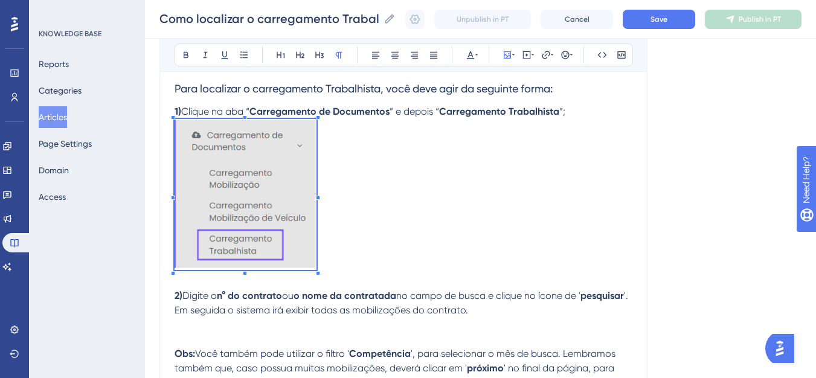
scroll to position [353, 0]
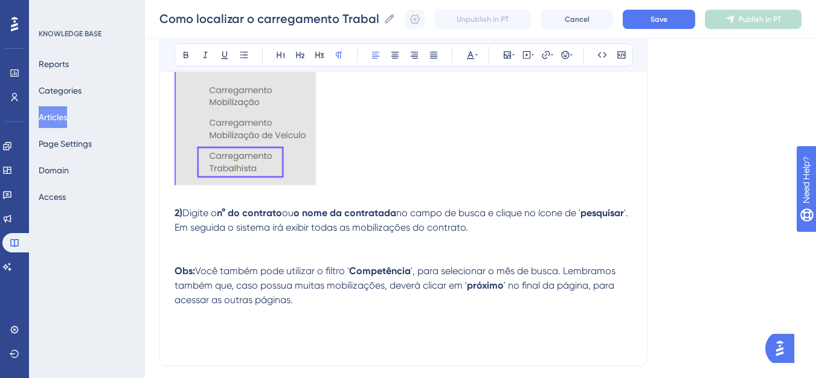
drag, startPoint x: 516, startPoint y: 231, endPoint x: 393, endPoint y: 227, distance: 122.8
click at [393, 227] on span "'. Em seguida o sistema irá exibir todas as mobilizações do contrato." at bounding box center [403, 220] width 456 height 26
click at [184, 243] on p at bounding box center [404, 242] width 458 height 15
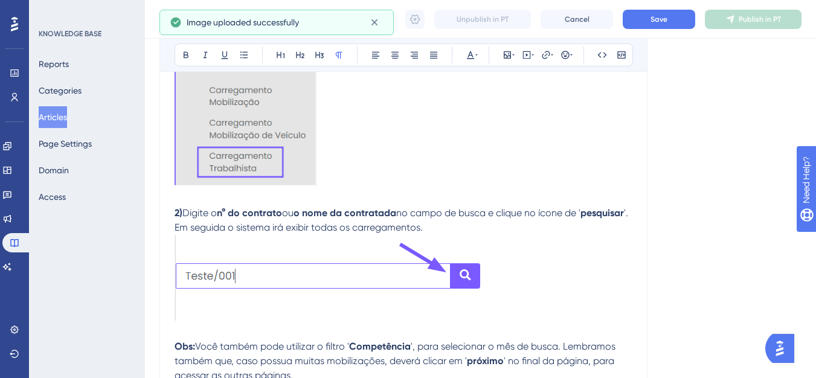
drag, startPoint x: 424, startPoint y: 259, endPoint x: 431, endPoint y: 259, distance: 6.6
click at [426, 259] on img at bounding box center [332, 278] width 314 height 86
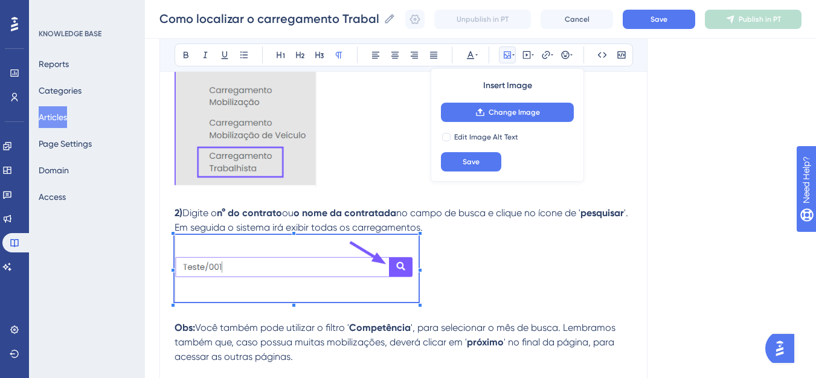
click at [420, 286] on p at bounding box center [404, 270] width 458 height 71
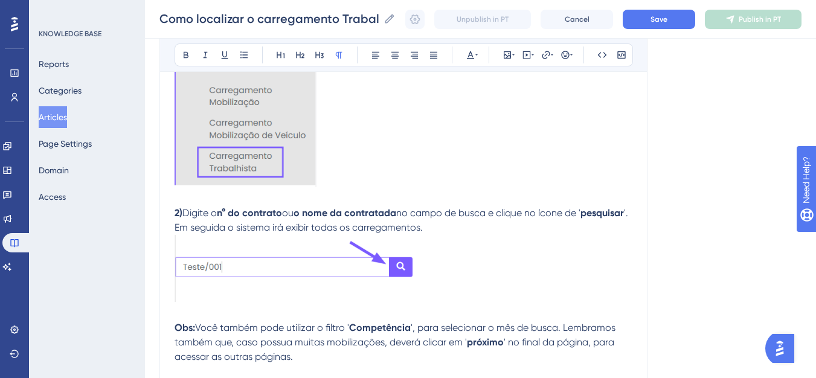
click at [461, 277] on p at bounding box center [404, 270] width 458 height 71
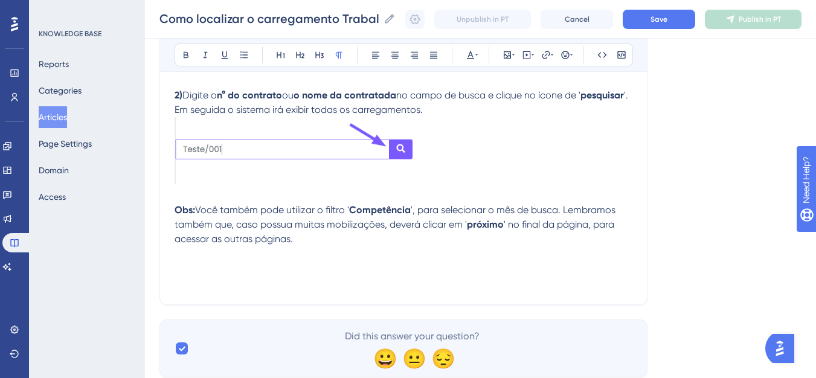
scroll to position [474, 0]
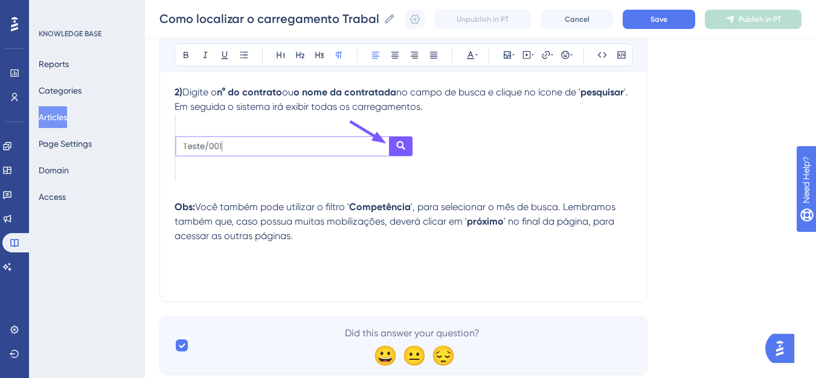
click at [226, 266] on p at bounding box center [404, 265] width 458 height 15
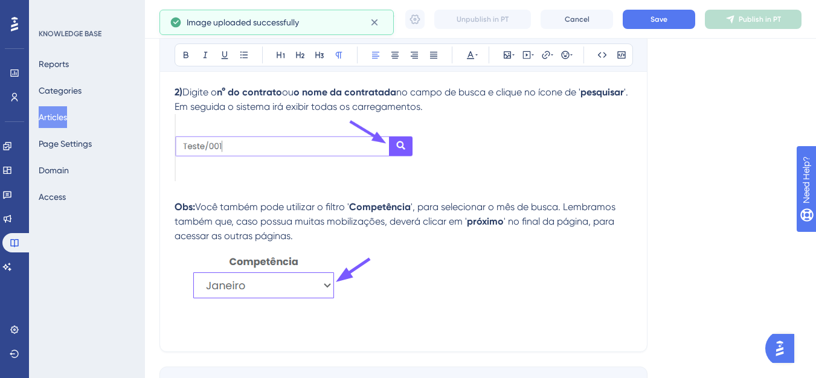
click at [384, 224] on span "', para selecionar o mês de busca. Lembramos também que, caso possua muitas mob…" at bounding box center [396, 214] width 443 height 26
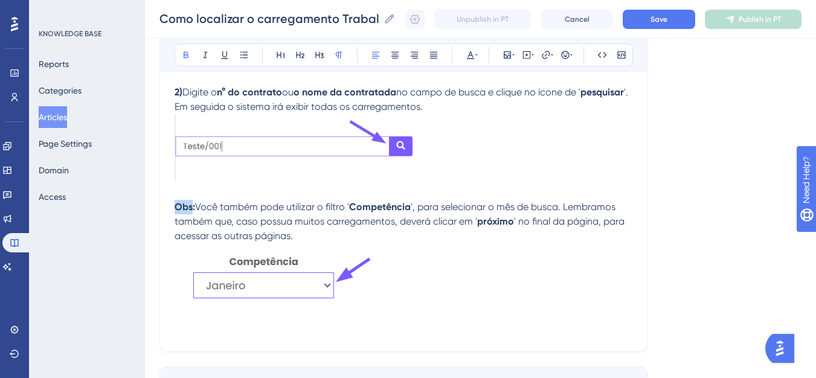
drag, startPoint x: 193, startPoint y: 209, endPoint x: 171, endPoint y: 205, distance: 22.6
click at [171, 205] on div "Como localizar o carregamento Trabalhista Bold Italic Underline Bullet Point He…" at bounding box center [404, 6] width 488 height 691
click at [201, 207] on span "Você também pode utilizar o filtro '" at bounding box center [272, 206] width 154 height 11
click at [200, 207] on span "Você também pode utilizar o filtro '" at bounding box center [272, 206] width 154 height 11
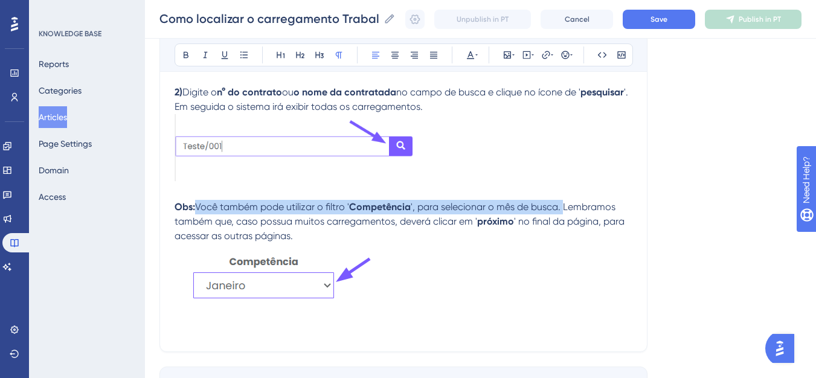
drag, startPoint x: 200, startPoint y: 207, endPoint x: 563, endPoint y: 205, distance: 363.1
click at [563, 205] on p "Obs: Você também pode utilizar o filtro ' Competência ', para selecionar o mês …" at bounding box center [404, 222] width 458 height 44
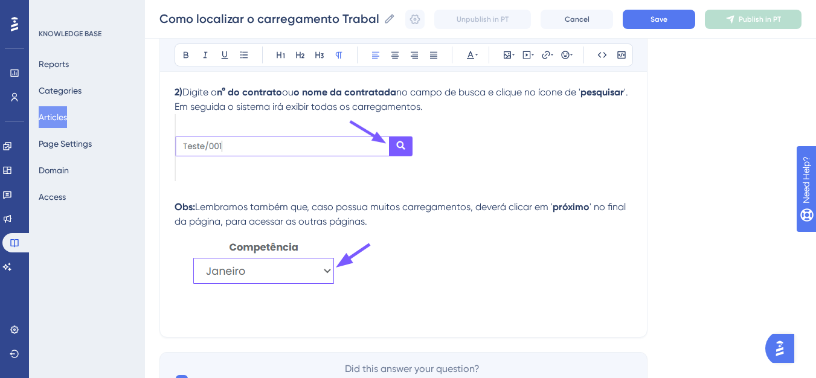
click at [182, 190] on p at bounding box center [404, 192] width 458 height 15
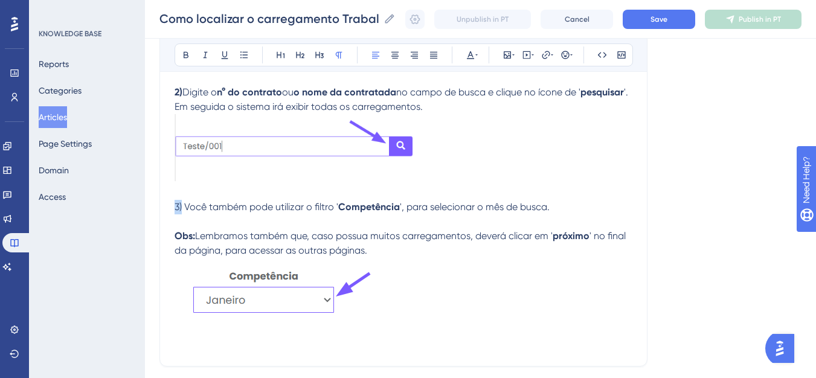
drag, startPoint x: 182, startPoint y: 207, endPoint x: 164, endPoint y: 206, distance: 18.8
click at [164, 206] on div "Como localizar o carregamento Trabalhista Bold Italic Underline Bullet Point He…" at bounding box center [404, 14] width 488 height 706
click at [180, 57] on button at bounding box center [186, 55] width 17 height 17
click at [217, 186] on p at bounding box center [404, 192] width 458 height 15
click at [213, 297] on img at bounding box center [280, 288] width 211 height 60
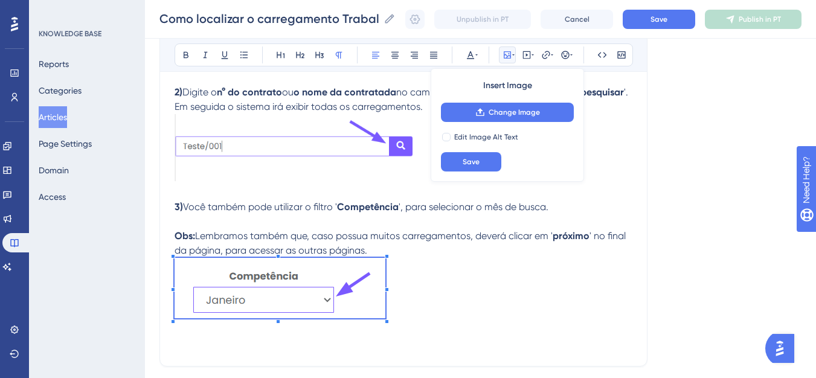
click at [198, 220] on p at bounding box center [404, 221] width 458 height 15
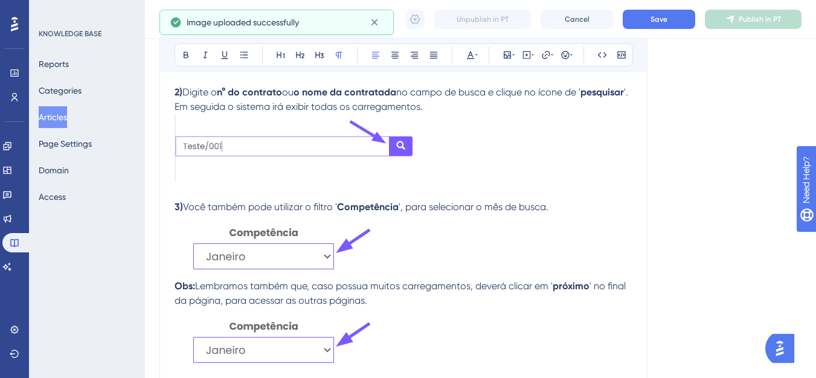
click at [266, 337] on img at bounding box center [280, 338] width 211 height 60
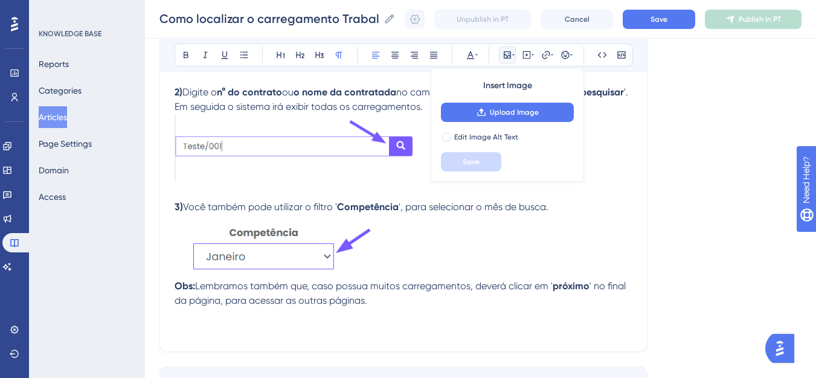
click at [176, 289] on strong "Obs:" at bounding box center [185, 285] width 21 height 11
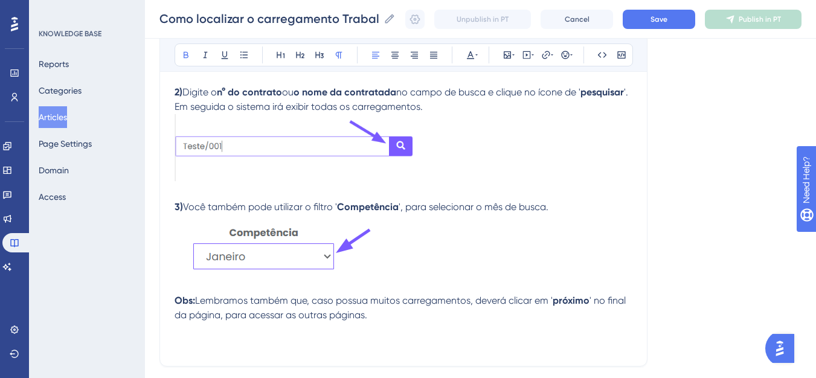
click at [282, 243] on img at bounding box center [280, 244] width 211 height 60
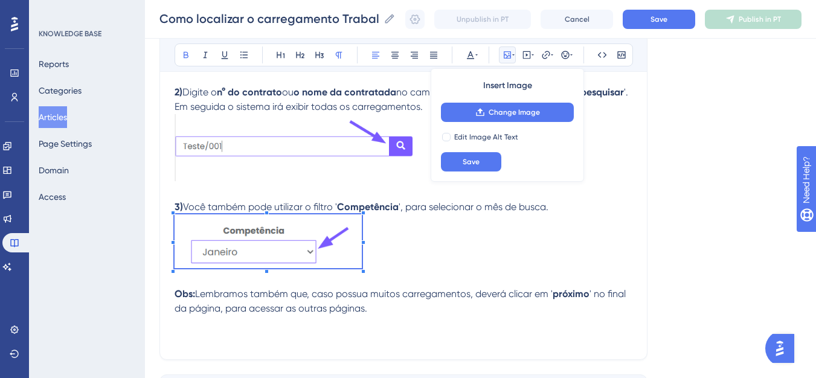
click at [363, 273] on div "Olá 💜 No módulo de Análise Trabalhista, é criado um carregamento automaticament…" at bounding box center [404, 63] width 458 height 563
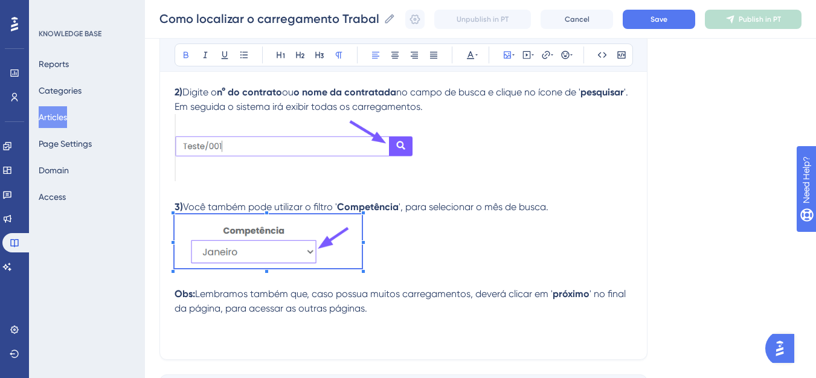
click at [420, 247] on p at bounding box center [404, 243] width 458 height 58
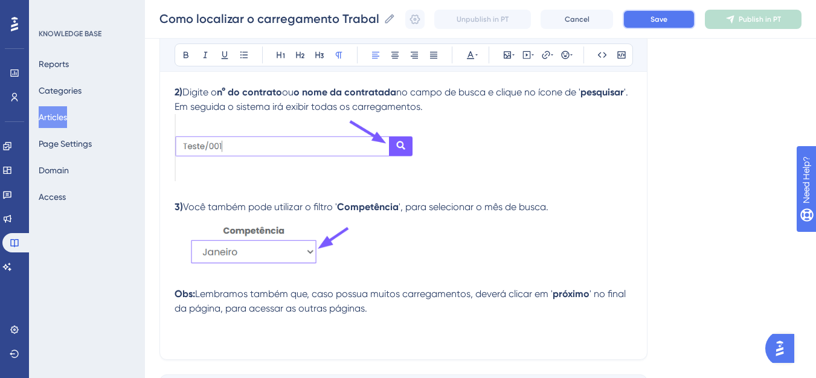
click at [689, 19] on button "Save" at bounding box center [659, 19] width 73 height 19
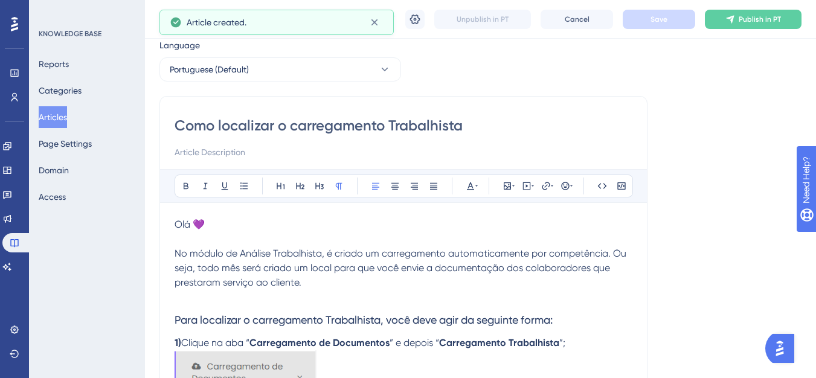
scroll to position [8, 0]
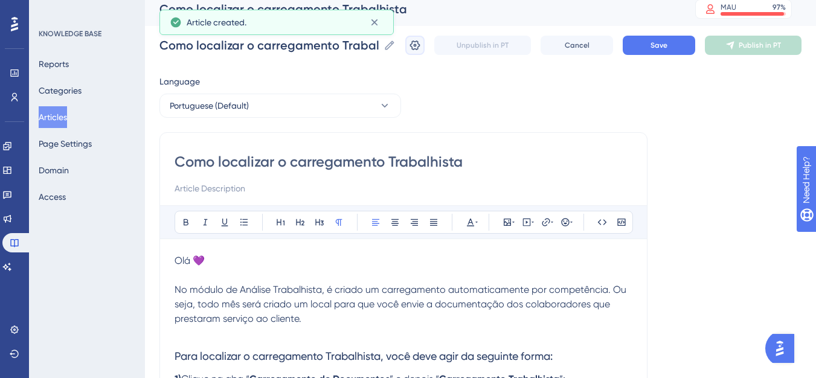
click at [421, 53] on button at bounding box center [414, 45] width 19 height 19
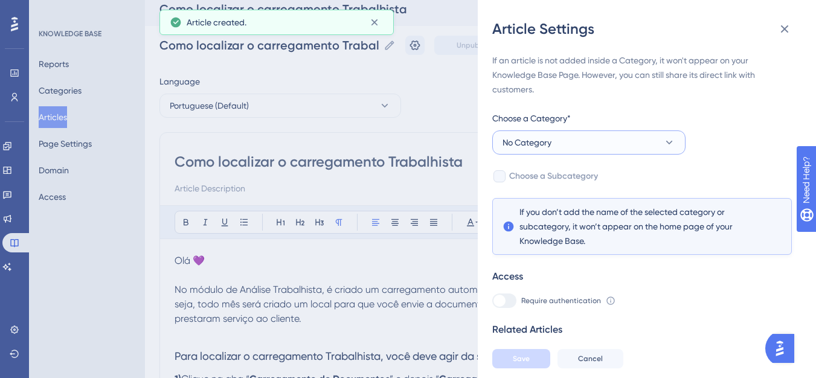
click at [576, 149] on button "No Category" at bounding box center [588, 143] width 193 height 24
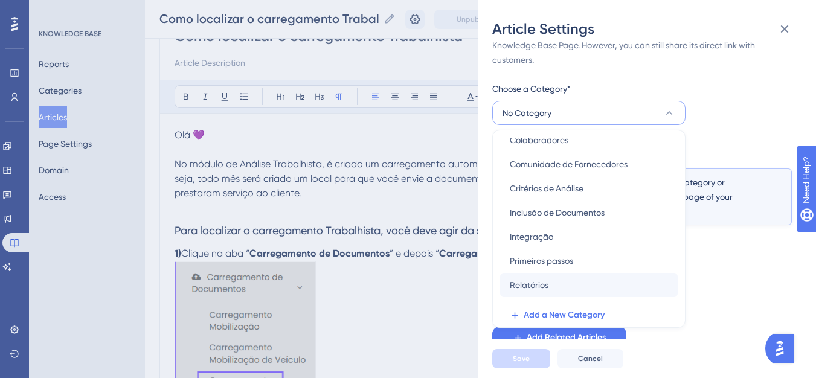
scroll to position [53, 0]
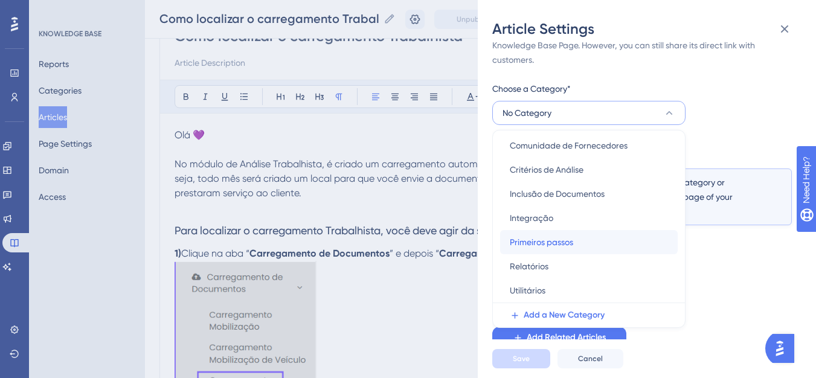
click at [549, 239] on span "Primeiros passos" at bounding box center [541, 242] width 63 height 15
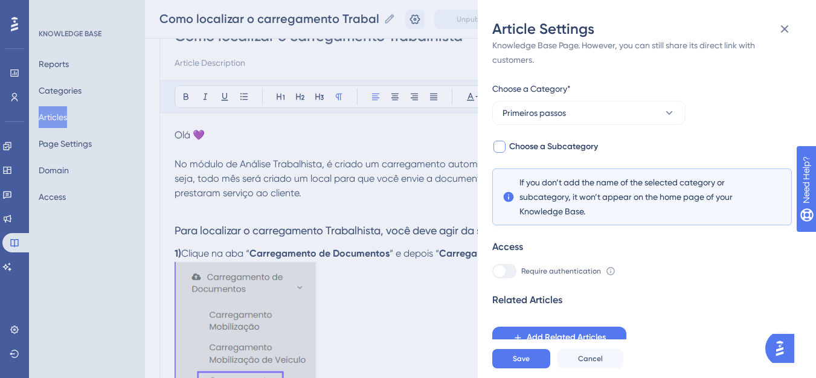
click at [534, 146] on span "Choose a Subcategory" at bounding box center [553, 147] width 89 height 15
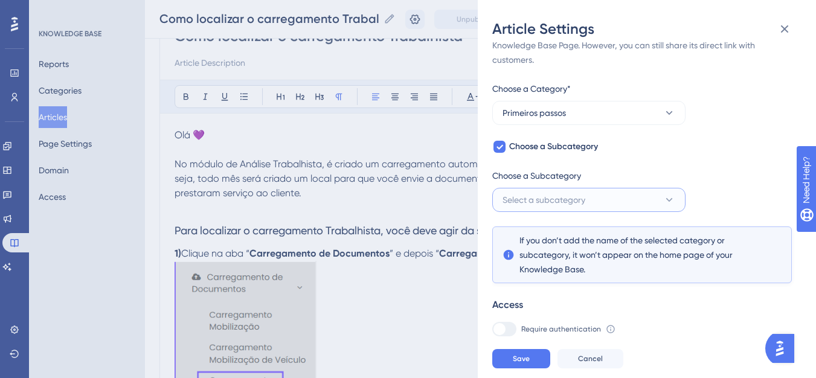
click at [547, 211] on button "Select a subcategory" at bounding box center [588, 200] width 193 height 24
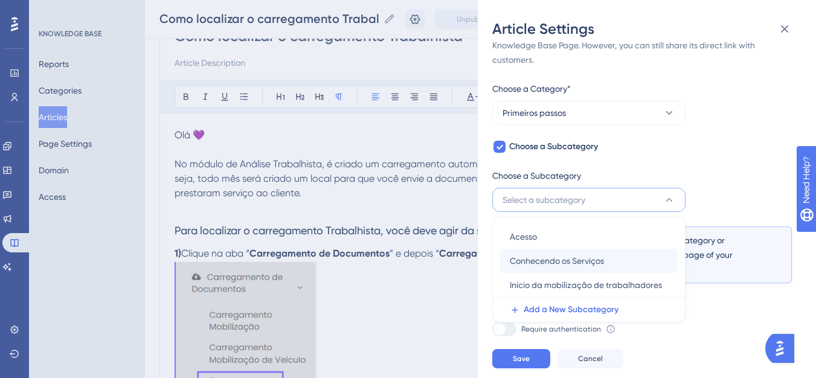
scroll to position [88, 0]
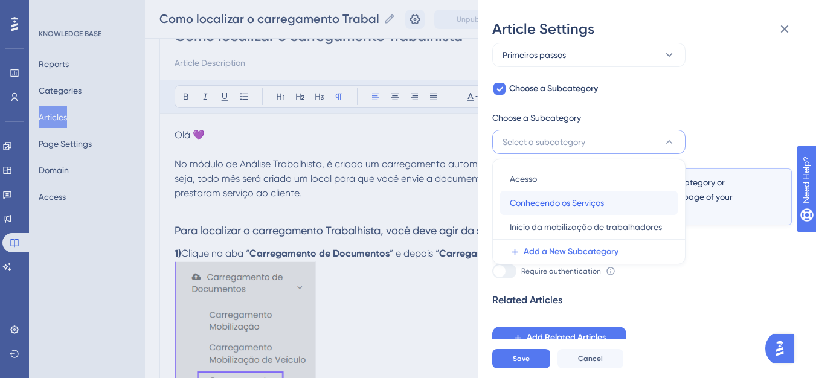
click at [553, 209] on span "Conhecendo os Serviços" at bounding box center [557, 203] width 94 height 15
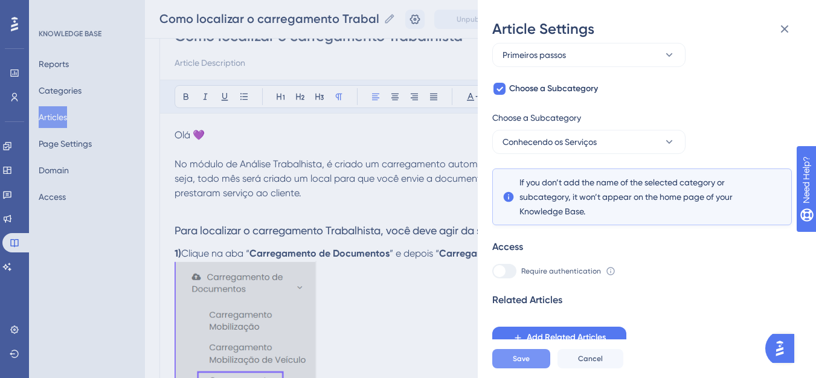
click at [525, 364] on span "Save" at bounding box center [521, 359] width 17 height 10
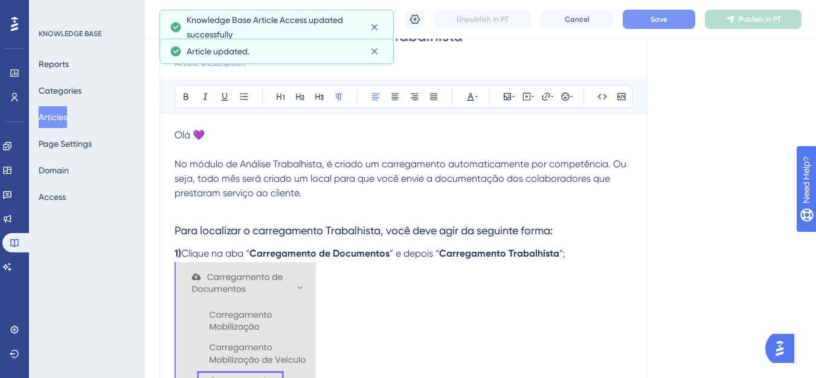
click at [668, 19] on span "Save" at bounding box center [659, 20] width 17 height 10
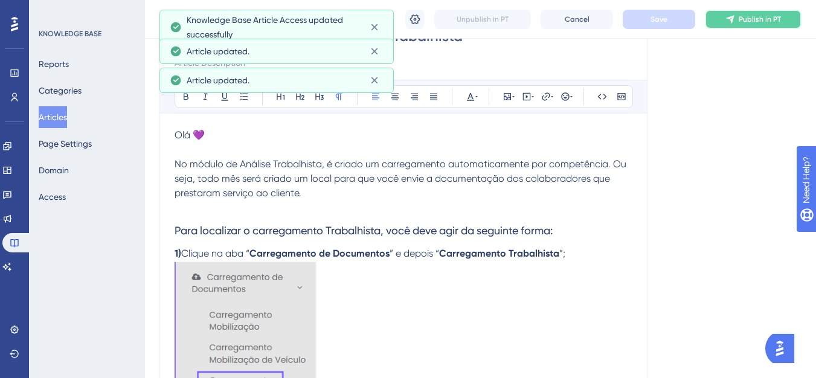
click at [735, 24] on icon at bounding box center [731, 20] width 10 height 10
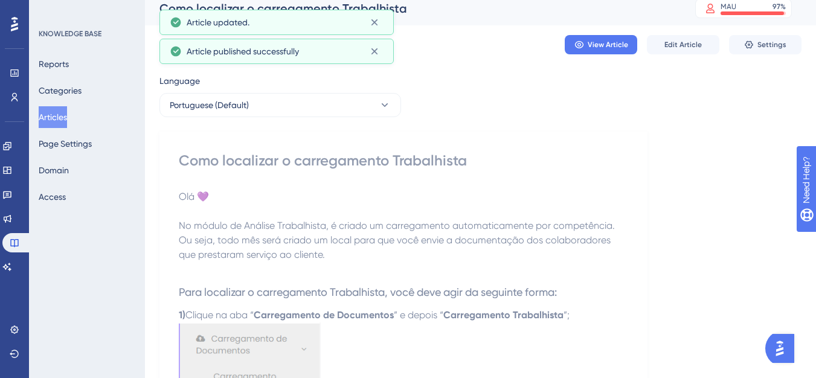
scroll to position [0, 0]
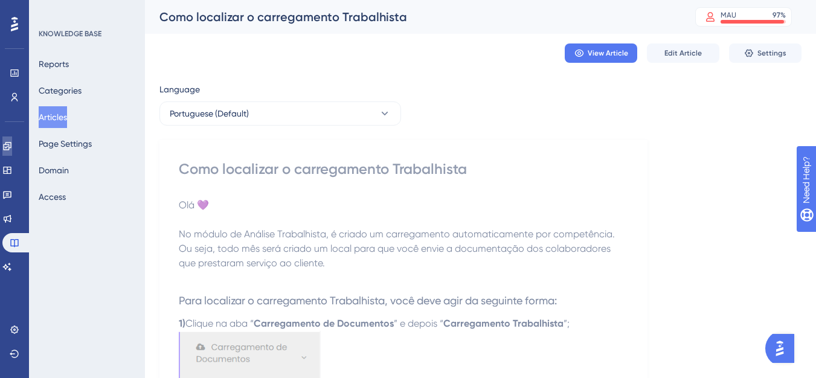
click at [12, 147] on icon at bounding box center [7, 146] width 10 height 10
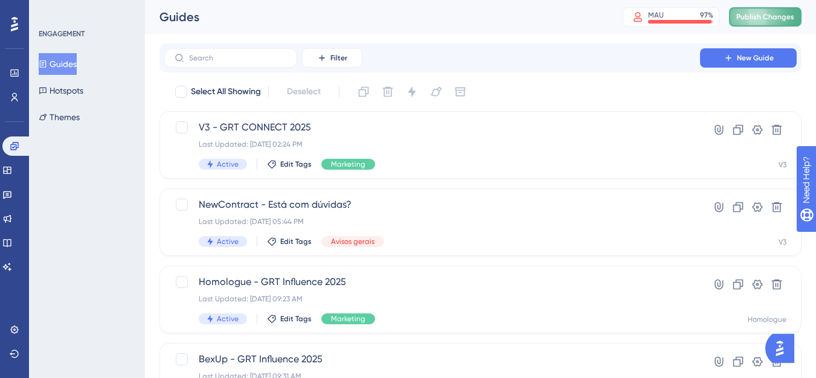
click at [795, 24] on button "Publish Changes" at bounding box center [765, 16] width 73 height 19
